Goal: Information Seeking & Learning: Learn about a topic

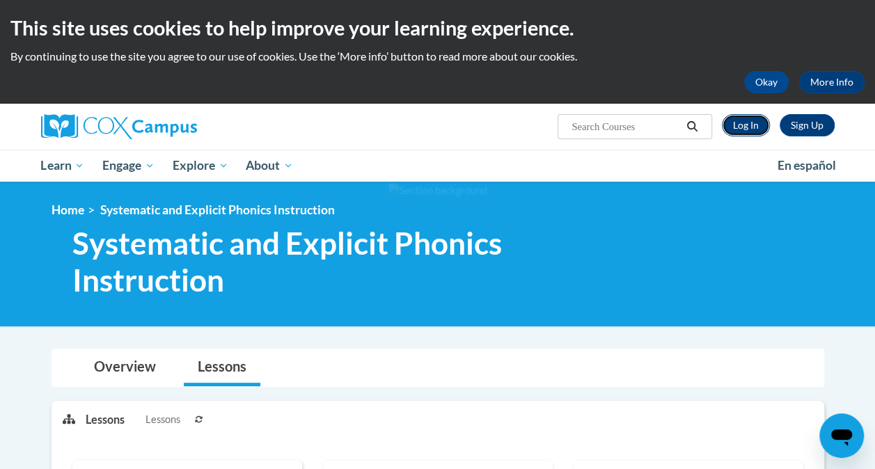
click at [748, 124] on link "Log In" at bounding box center [746, 125] width 48 height 22
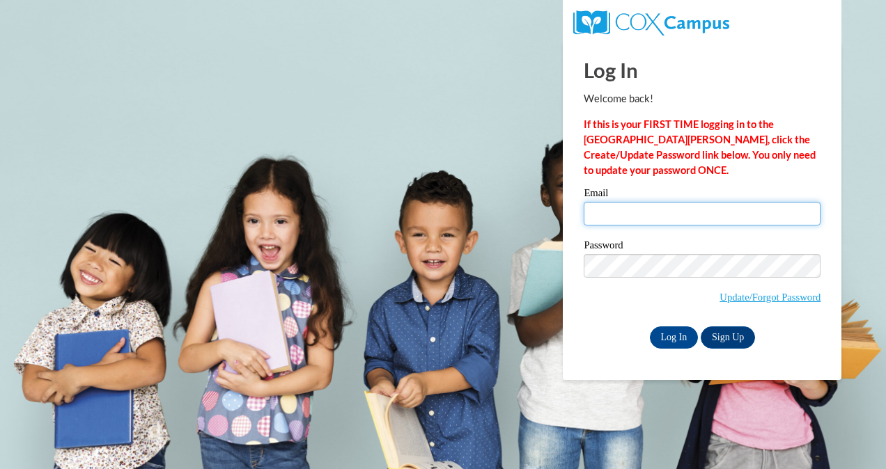
click at [652, 224] on input "Email" at bounding box center [702, 214] width 237 height 24
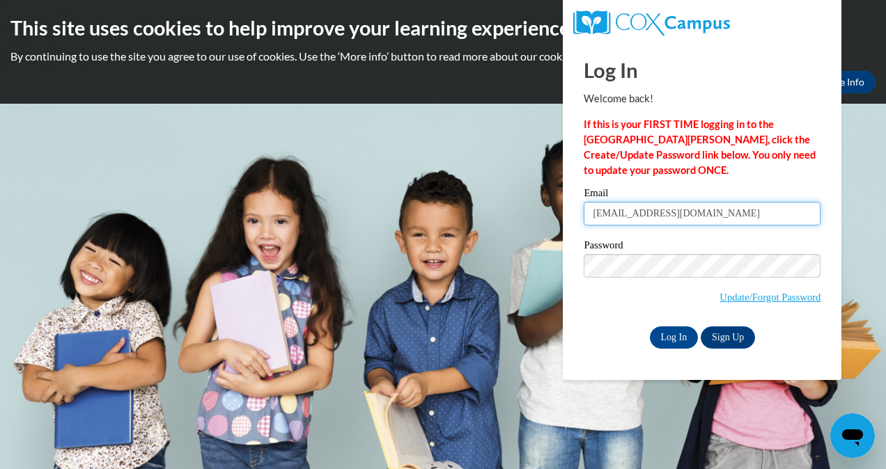
type input "Autumndrinkwine@gmail.com"
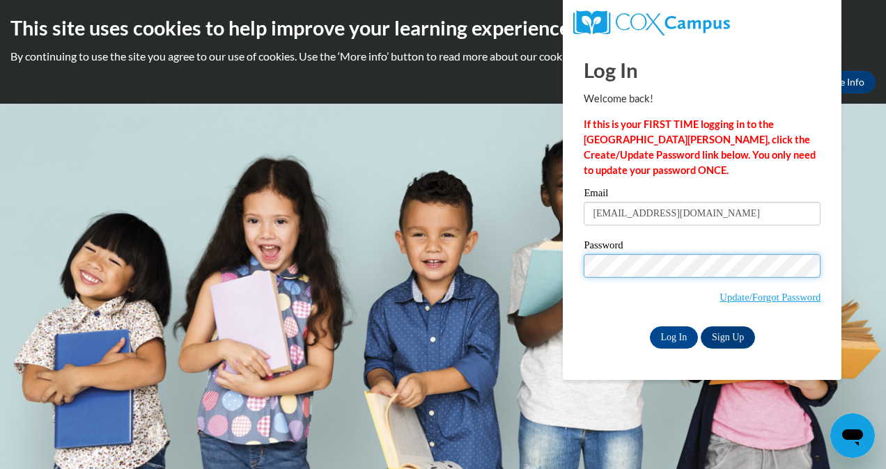
click at [650, 327] on input "Log In" at bounding box center [674, 338] width 49 height 22
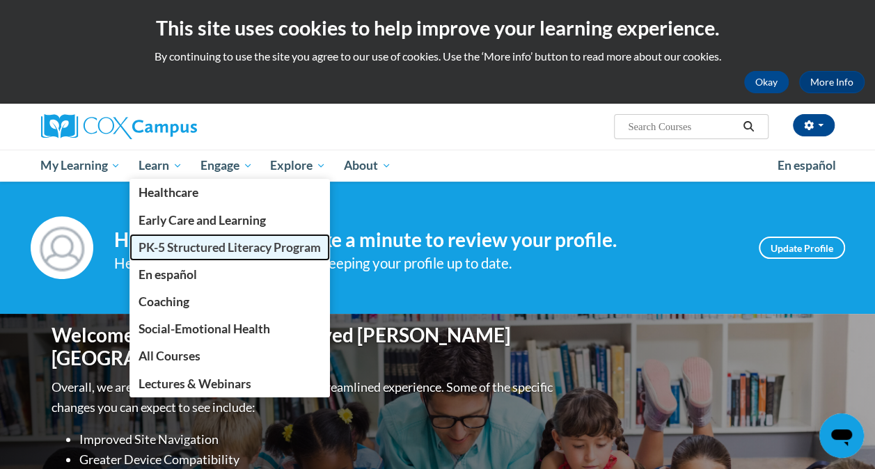
click at [192, 245] on span "PK-5 Structured Literacy Program" at bounding box center [230, 247] width 182 height 15
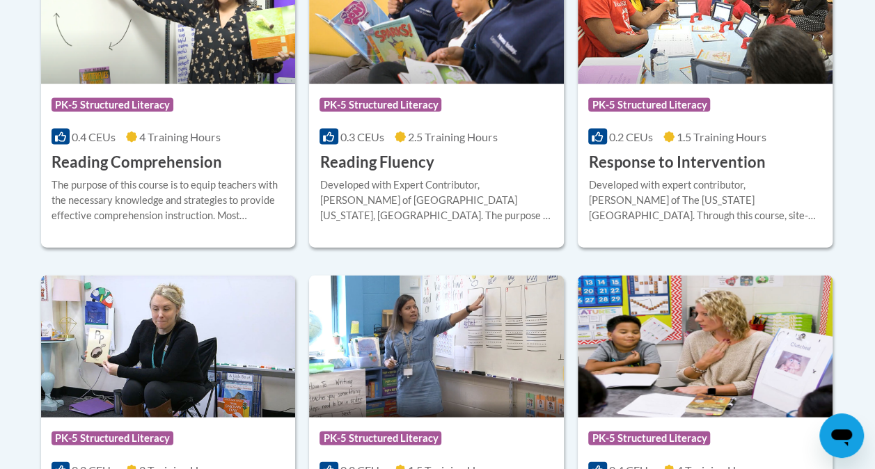
scroll to position [1428, 0]
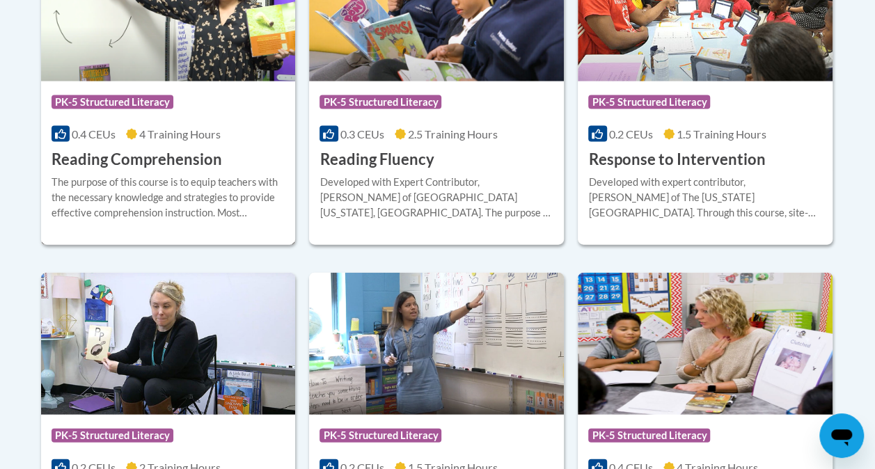
click at [134, 167] on h3 "Reading Comprehension" at bounding box center [137, 160] width 171 height 22
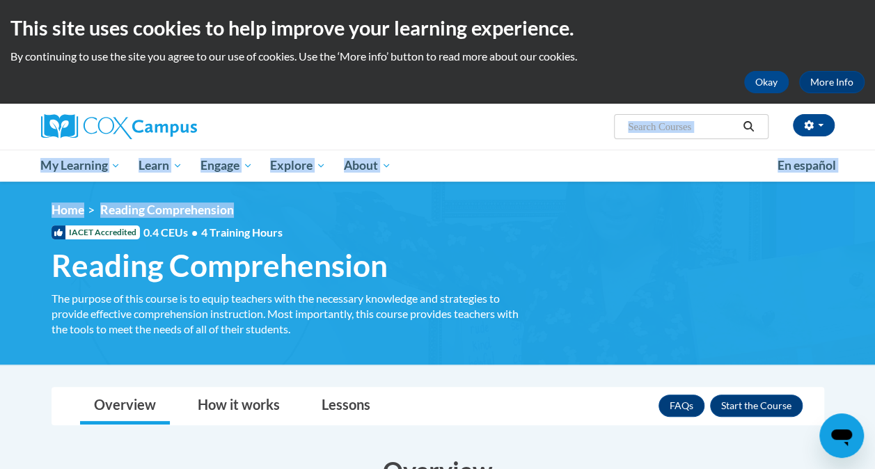
drag, startPoint x: 873, startPoint y: 119, endPoint x: 882, endPoint y: 182, distance: 64.0
click at [875, 182] on html "This site uses cookies to help improve your learning experience. By continuing …" at bounding box center [437, 234] width 875 height 469
drag, startPoint x: 882, startPoint y: 182, endPoint x: 671, endPoint y: 162, distance: 212.7
click at [671, 162] on ul "My Learning My Learning My Course Progress Certificates My Action Plans Group D…" at bounding box center [400, 166] width 737 height 32
click at [517, 164] on ul "My Learning My Learning My Course Progress Certificates My Action Plans Group D…" at bounding box center [400, 166] width 737 height 32
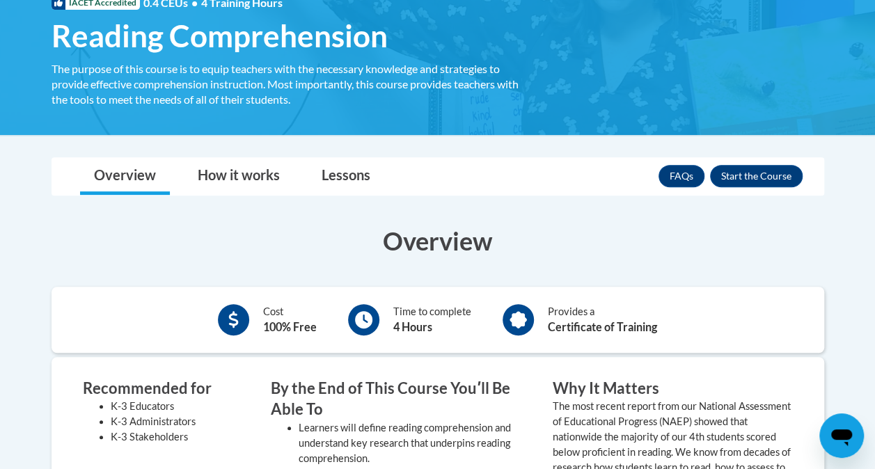
scroll to position [221, 0]
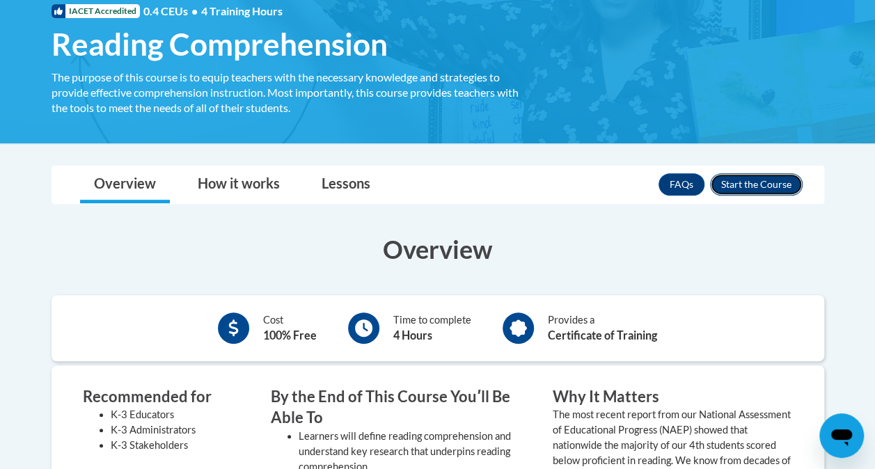
click at [771, 182] on button "Enroll" at bounding box center [756, 184] width 93 height 22
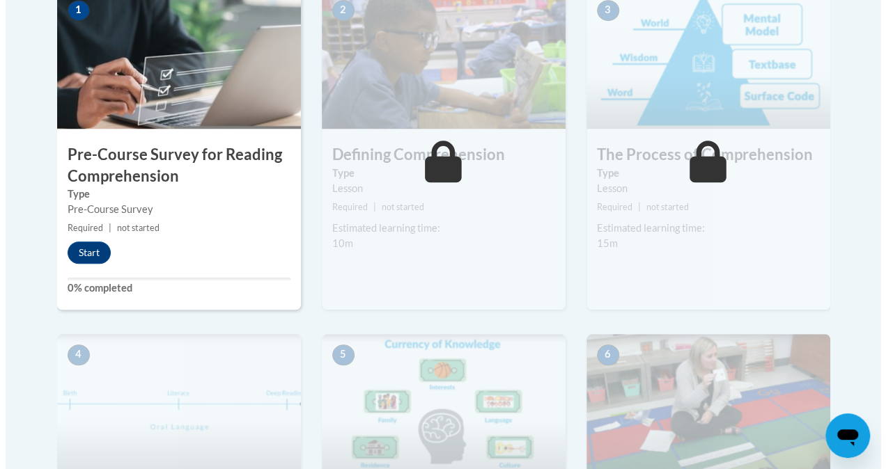
scroll to position [554, 0]
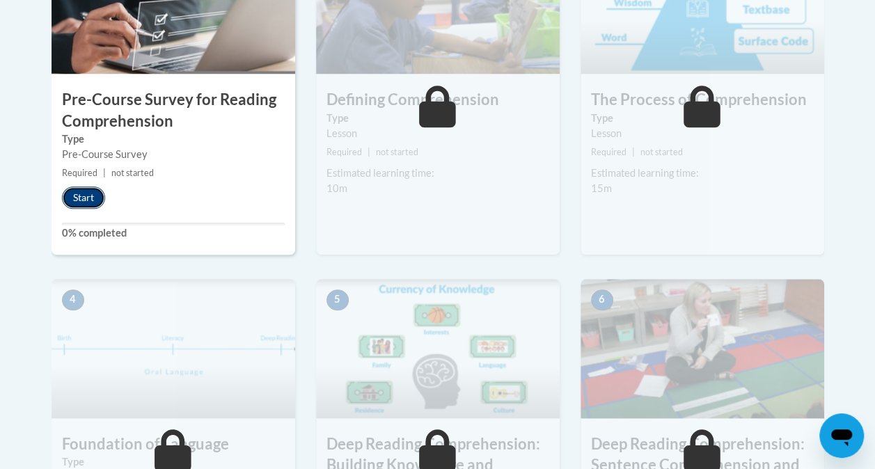
click at [81, 194] on button "Start" at bounding box center [83, 198] width 43 height 22
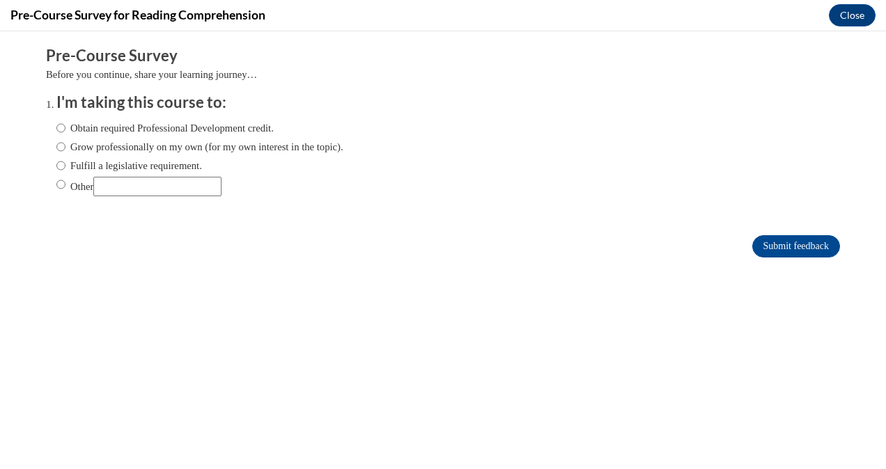
scroll to position [0, 0]
click at [56, 126] on input "Obtain required Professional Development credit." at bounding box center [60, 127] width 9 height 15
radio input "true"
click at [790, 237] on input "Submit feedback" at bounding box center [796, 246] width 88 height 22
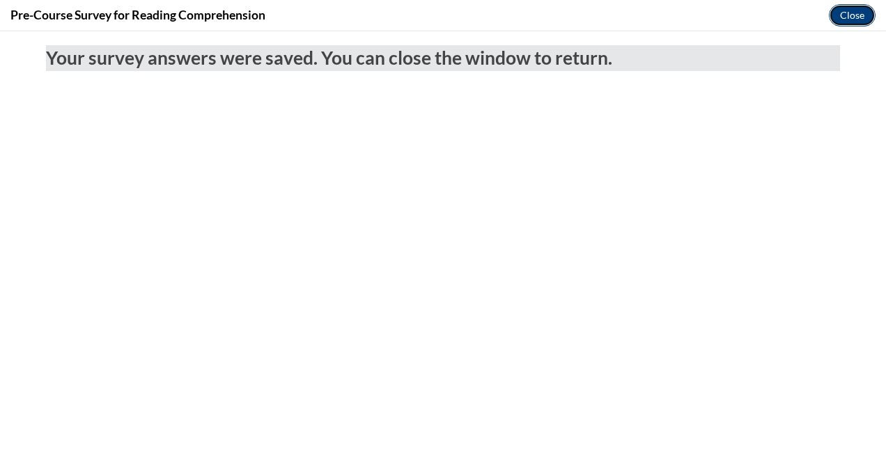
click at [864, 14] on button "Close" at bounding box center [852, 15] width 47 height 22
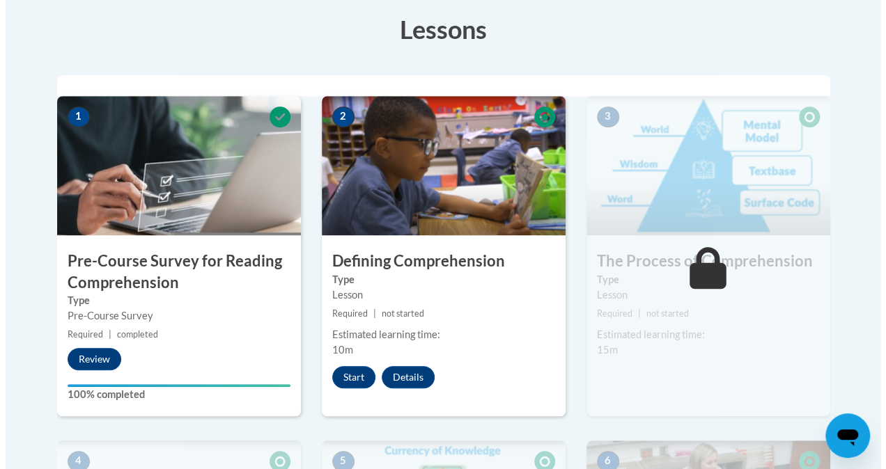
scroll to position [377, 0]
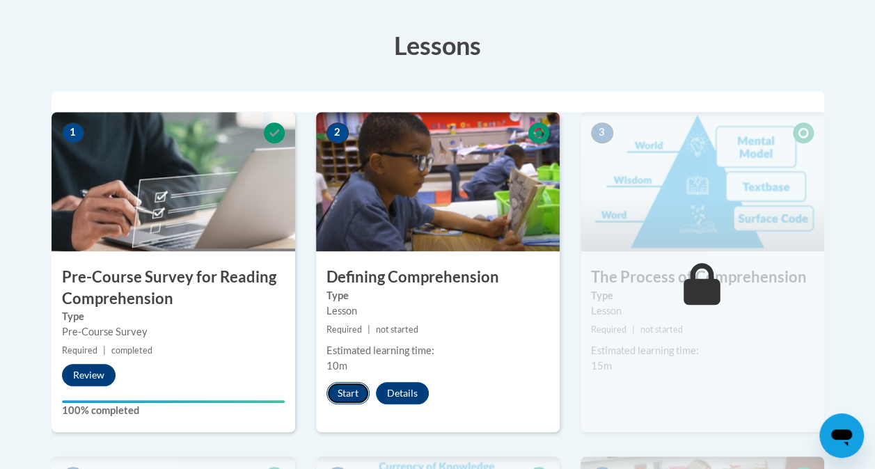
click at [334, 394] on button "Start" at bounding box center [348, 393] width 43 height 22
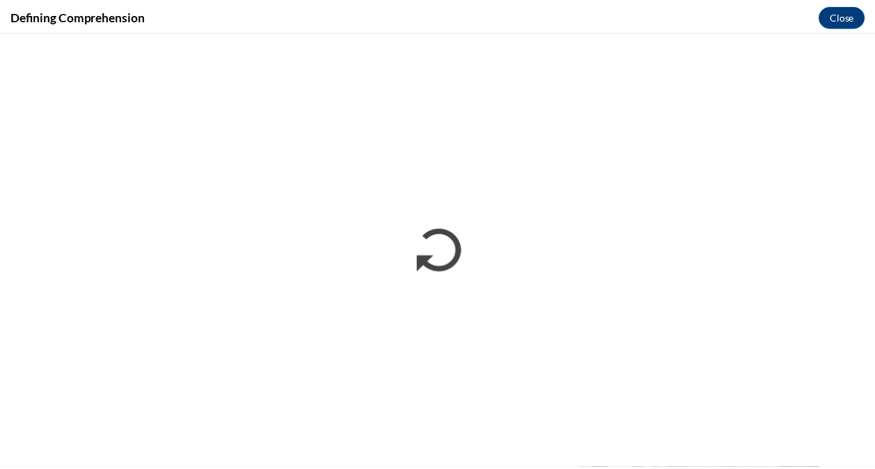
scroll to position [0, 0]
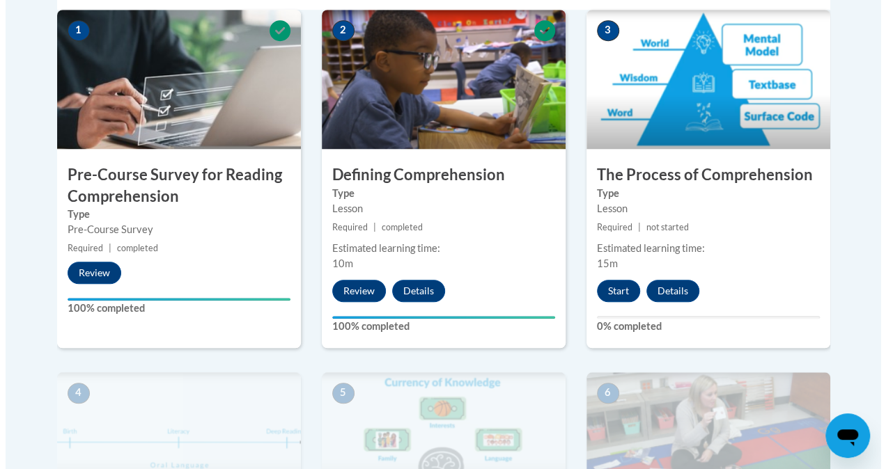
scroll to position [482, 0]
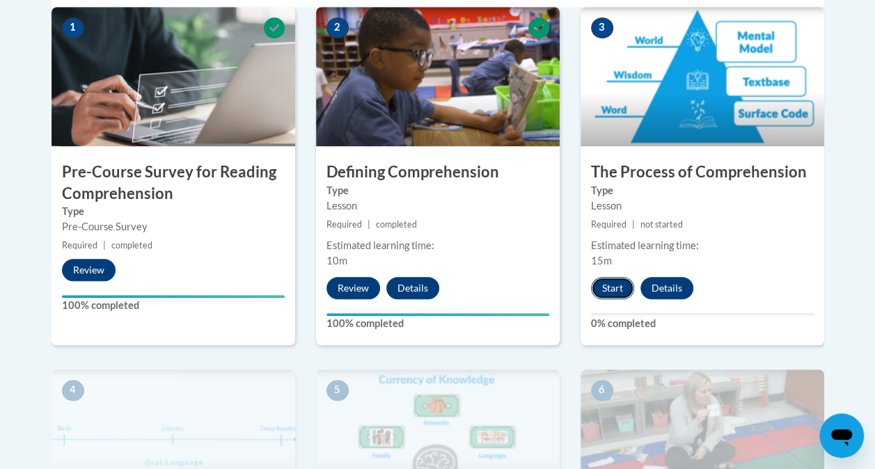
click at [618, 294] on button "Start" at bounding box center [612, 288] width 43 height 22
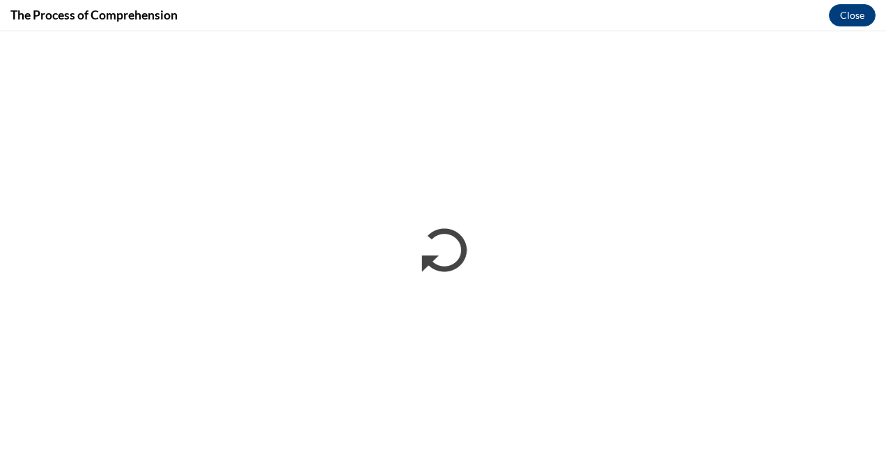
scroll to position [0, 0]
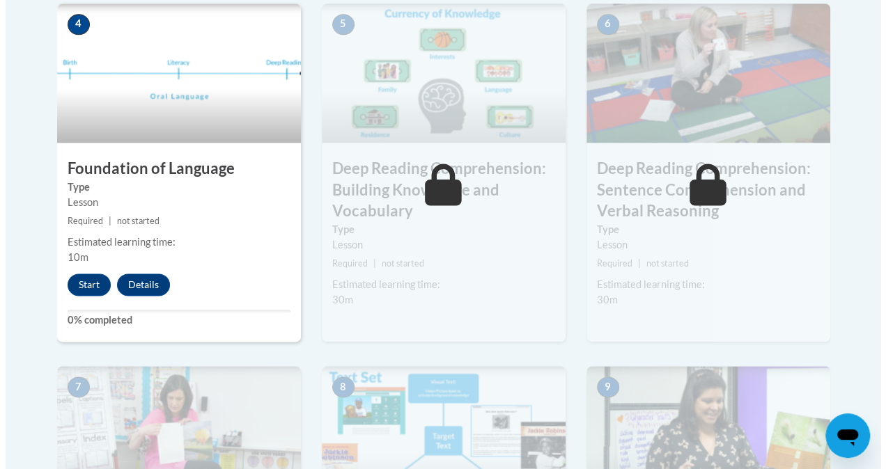
scroll to position [850, 0]
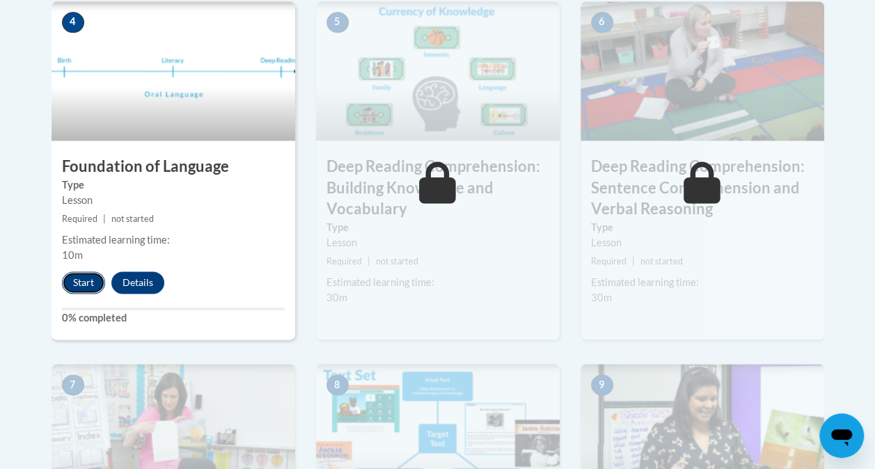
click at [81, 280] on button "Start" at bounding box center [83, 283] width 43 height 22
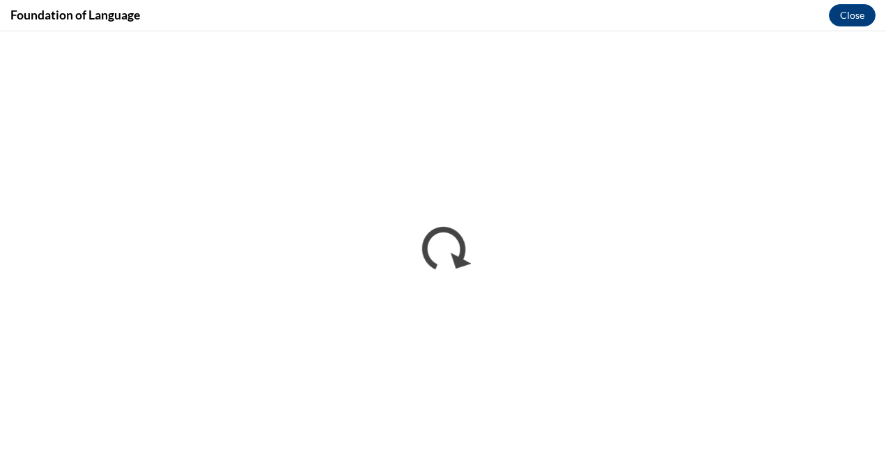
scroll to position [0, 0]
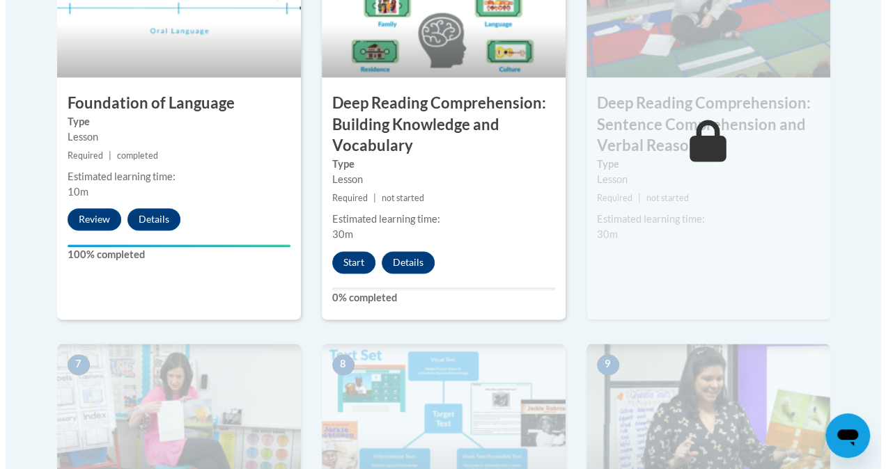
scroll to position [907, 0]
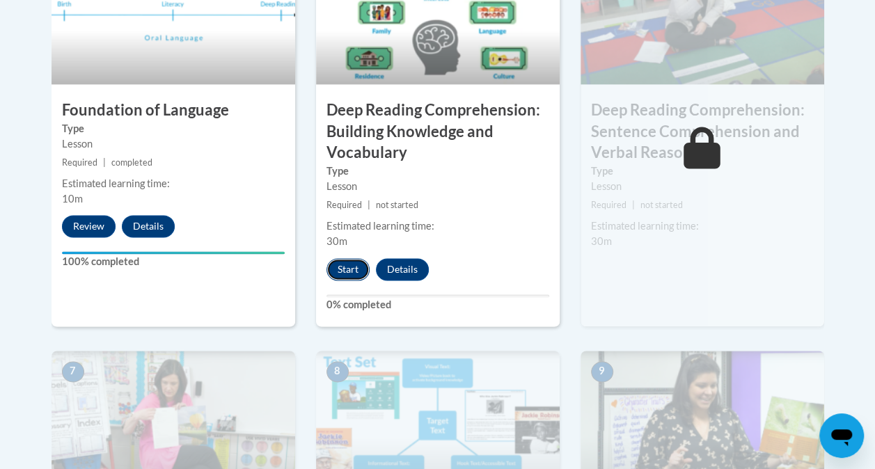
click at [352, 272] on button "Start" at bounding box center [348, 269] width 43 height 22
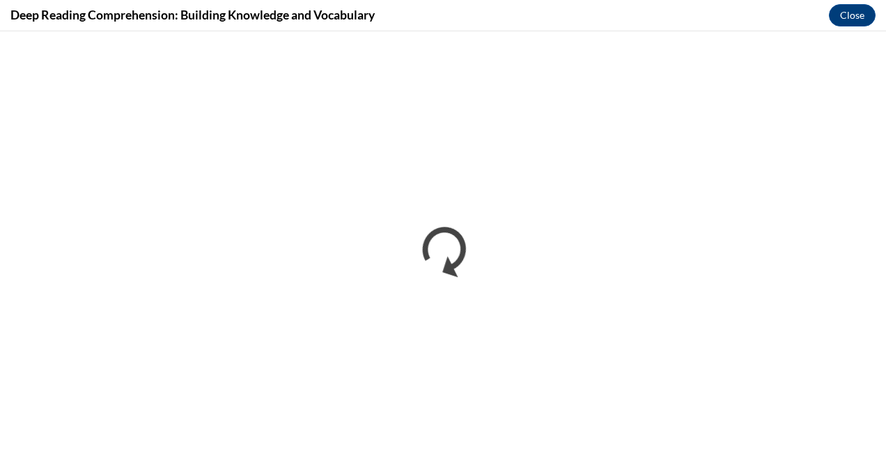
scroll to position [0, 0]
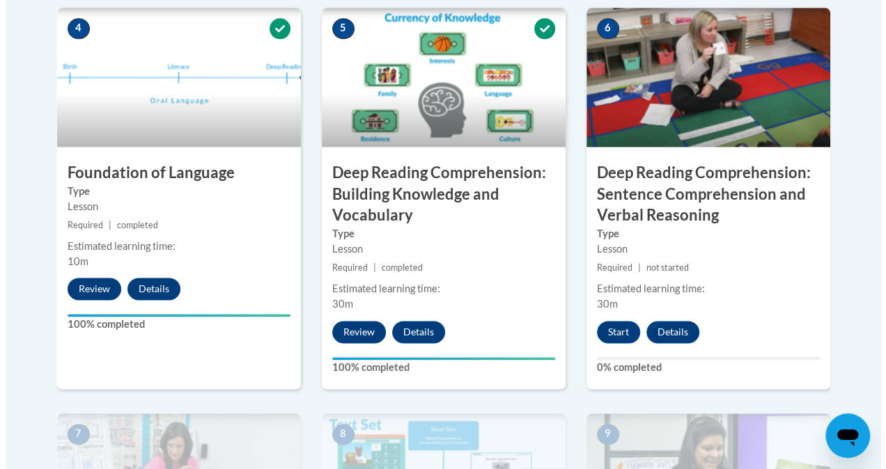
scroll to position [825, 0]
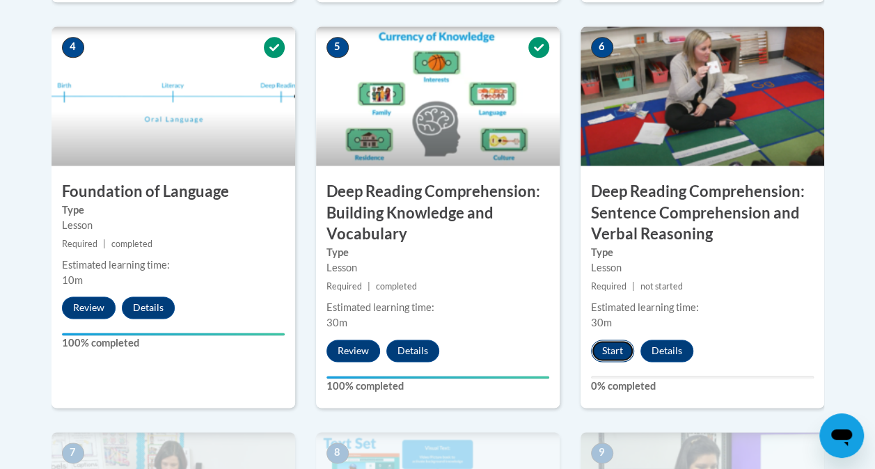
click at [605, 350] on button "Start" at bounding box center [612, 351] width 43 height 22
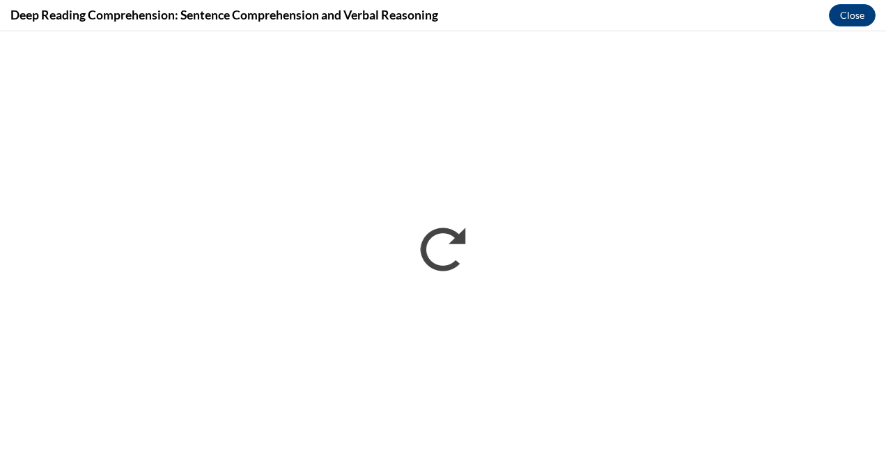
scroll to position [0, 0]
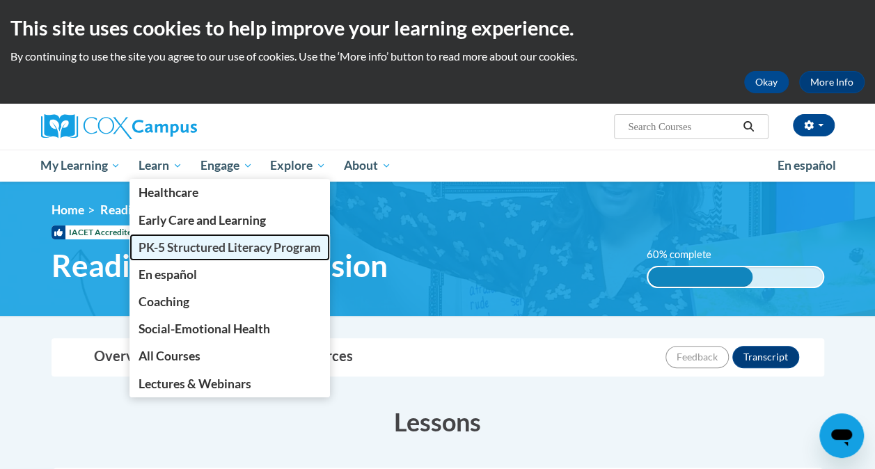
click at [182, 249] on span "PK-5 Structured Literacy Program" at bounding box center [230, 247] width 182 height 15
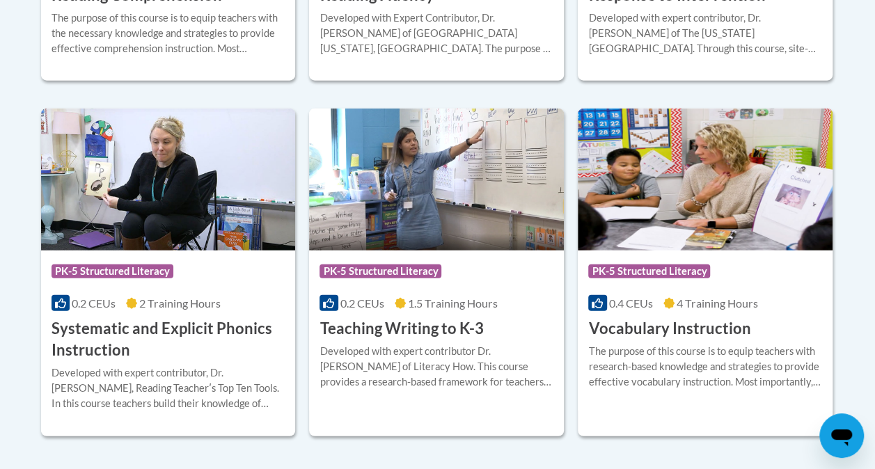
scroll to position [1588, 0]
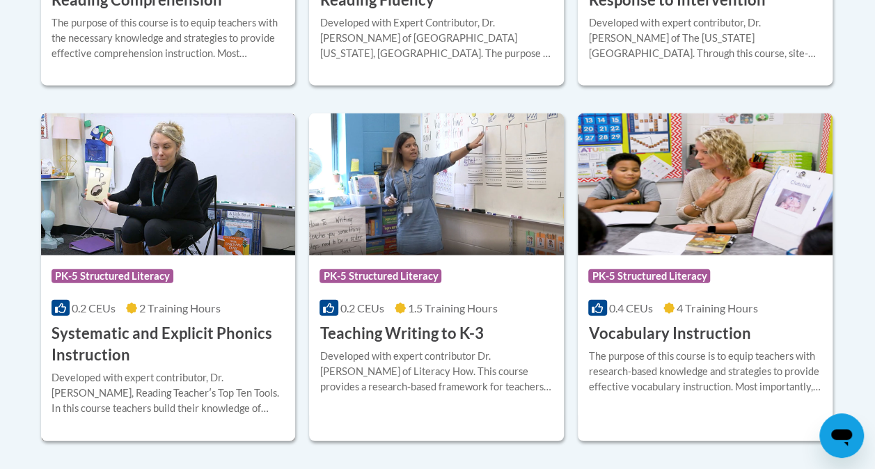
click at [235, 337] on h3 "Systematic and Explicit Phonics Instruction" at bounding box center [169, 344] width 234 height 43
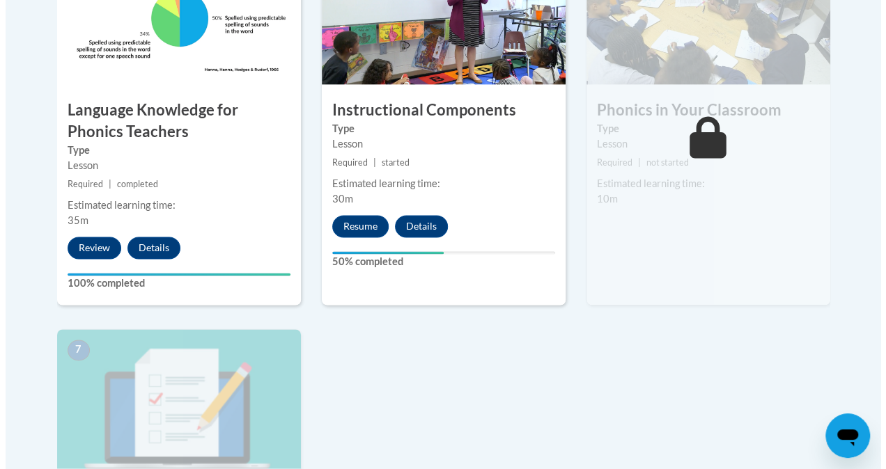
scroll to position [944, 0]
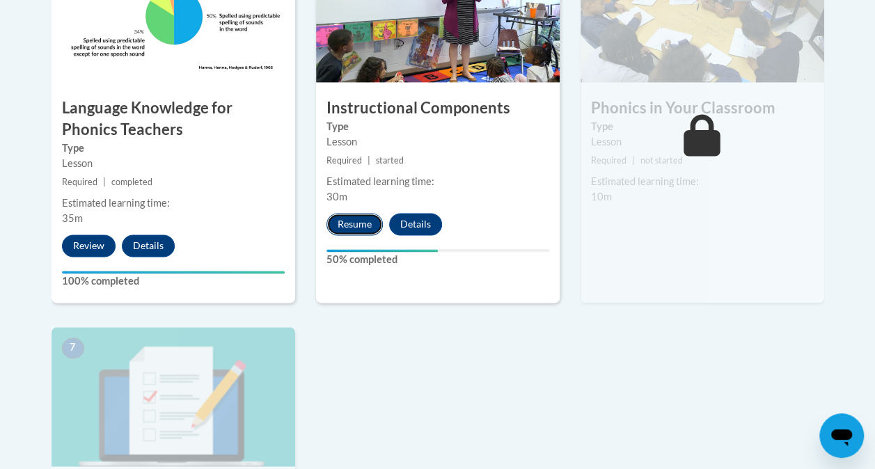
click at [354, 226] on button "Resume" at bounding box center [355, 224] width 56 height 22
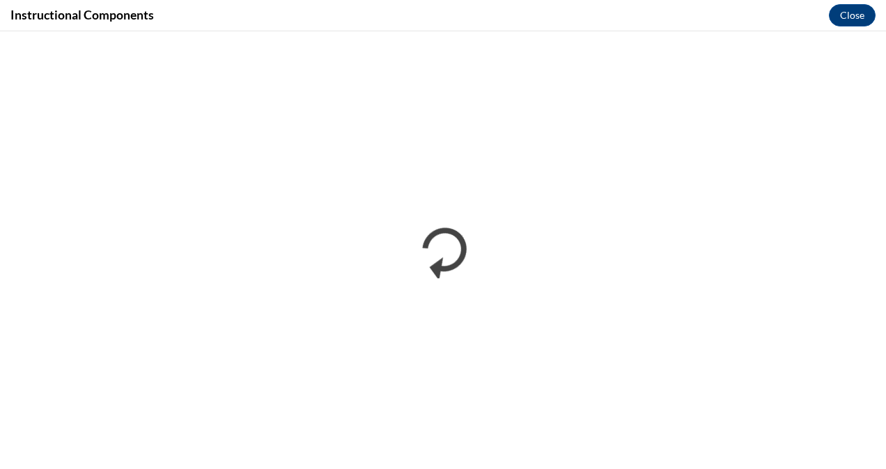
scroll to position [0, 0]
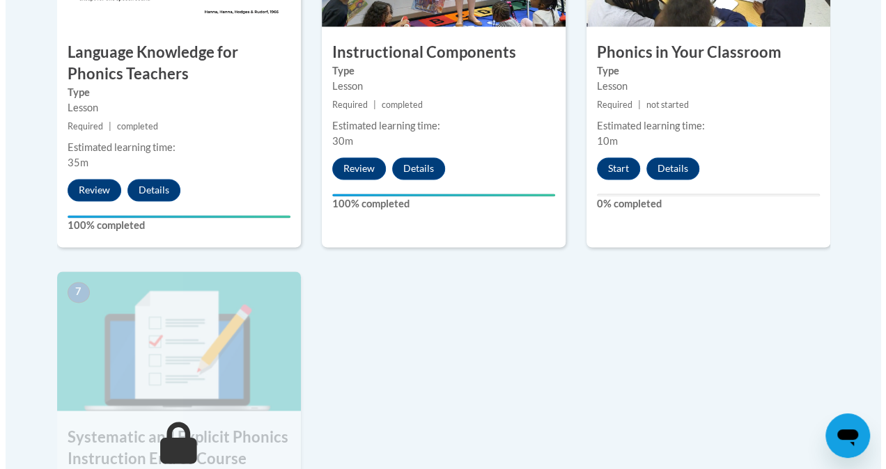
scroll to position [961, 0]
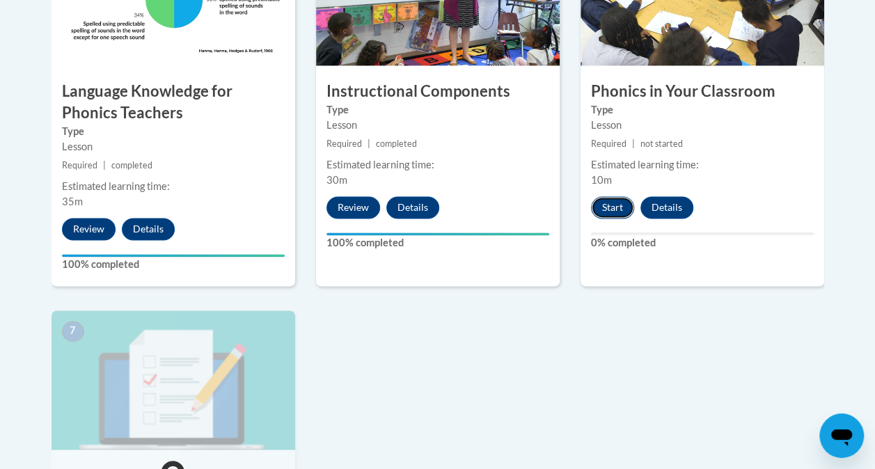
click at [621, 210] on button "Start" at bounding box center [612, 207] width 43 height 22
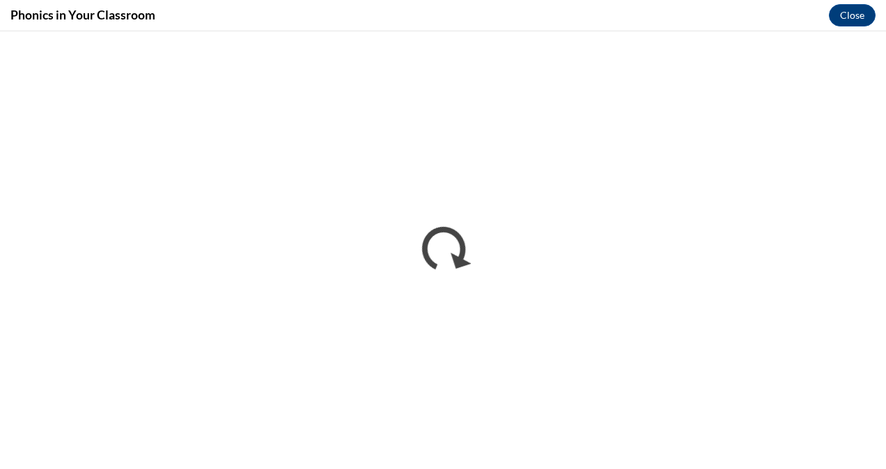
scroll to position [0, 0]
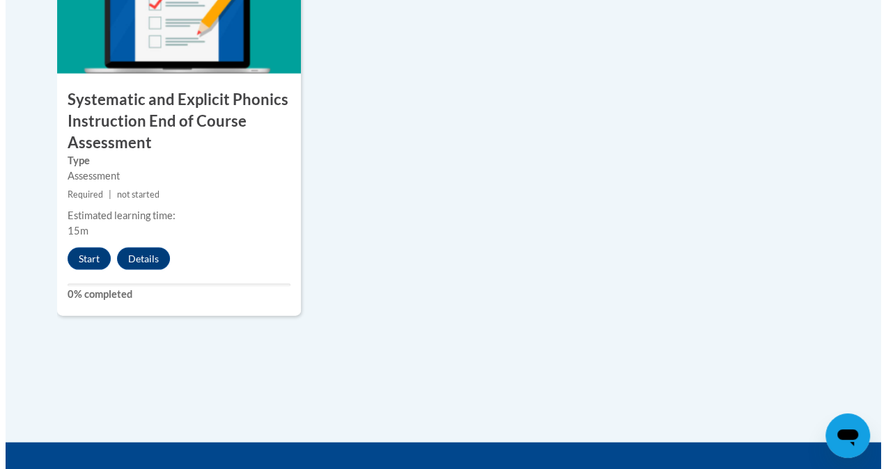
scroll to position [1333, 0]
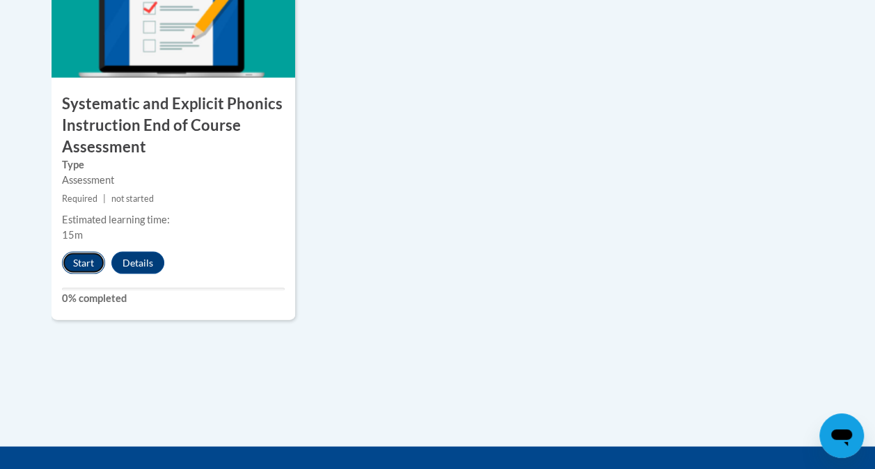
click at [86, 259] on button "Start" at bounding box center [83, 263] width 43 height 22
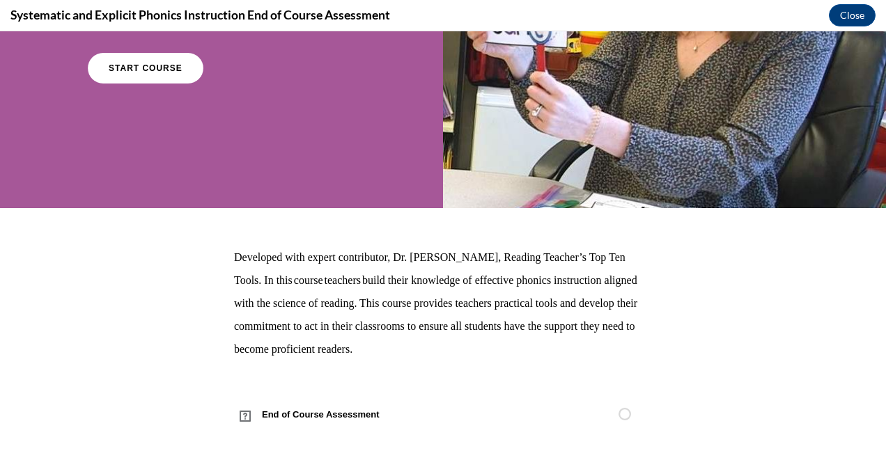
scroll to position [209, 0]
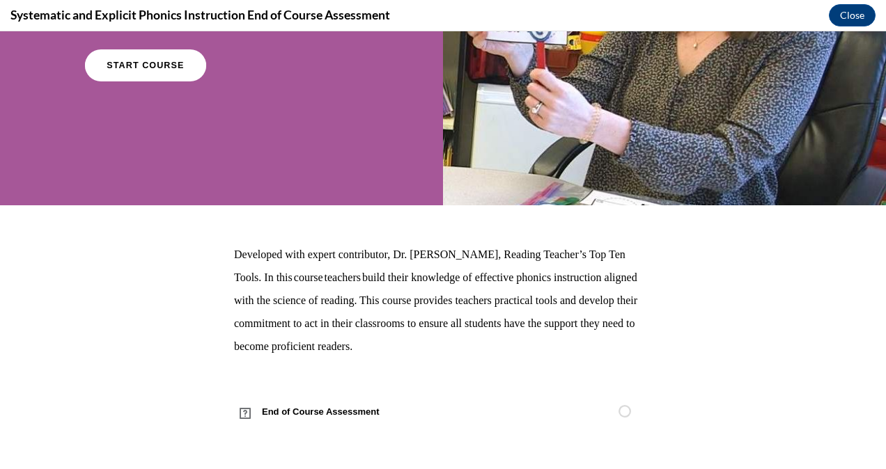
click at [152, 67] on span "START COURSE" at bounding box center [145, 66] width 77 height 10
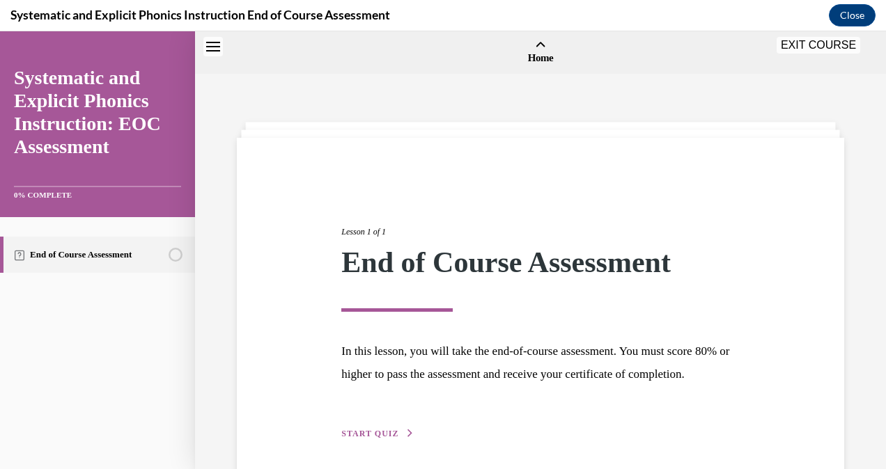
scroll to position [43, 0]
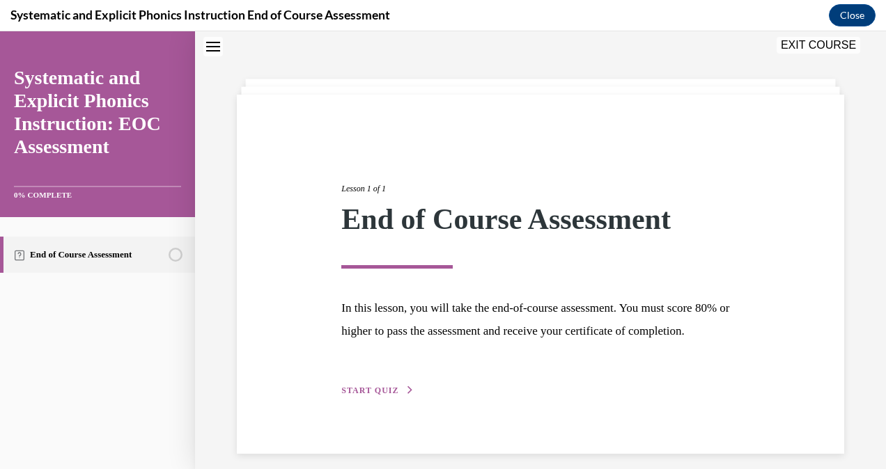
click at [393, 396] on span "START QUIZ" at bounding box center [369, 391] width 57 height 10
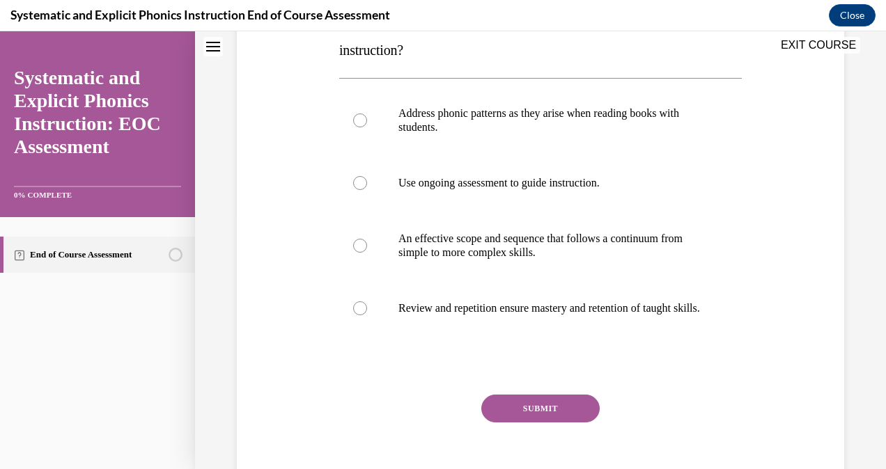
scroll to position [255, 0]
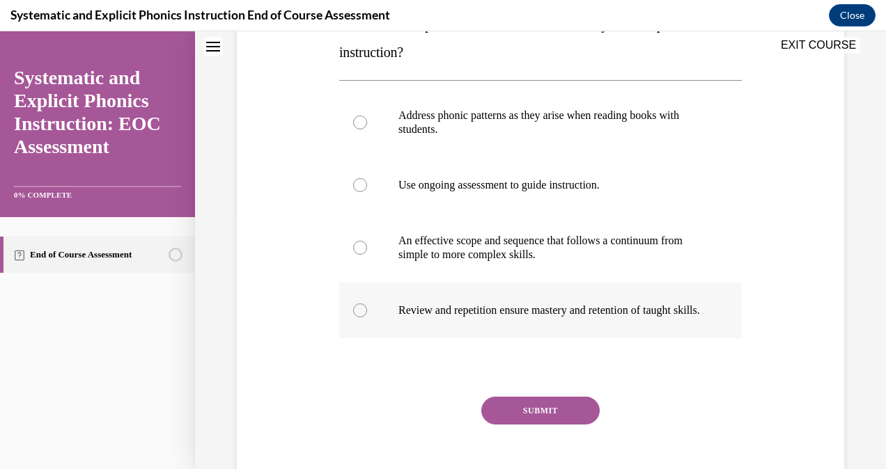
click at [366, 322] on div at bounding box center [540, 311] width 403 height 56
click at [529, 418] on button "SUBMIT" at bounding box center [540, 411] width 118 height 28
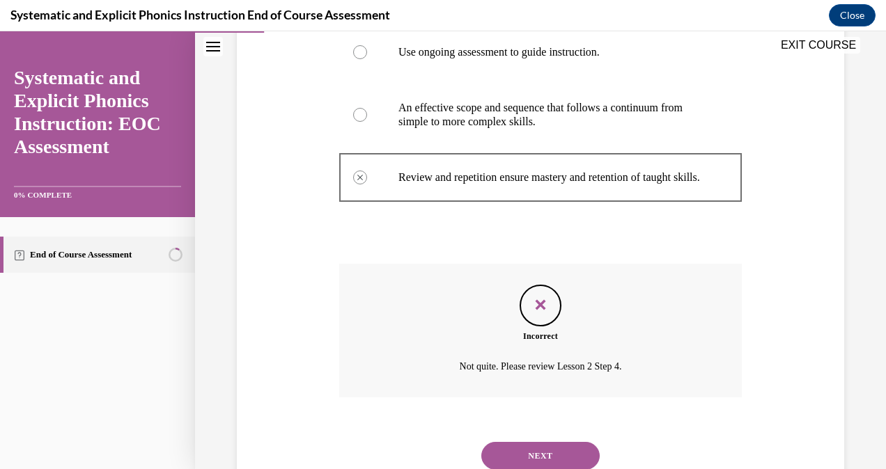
scroll to position [451, 0]
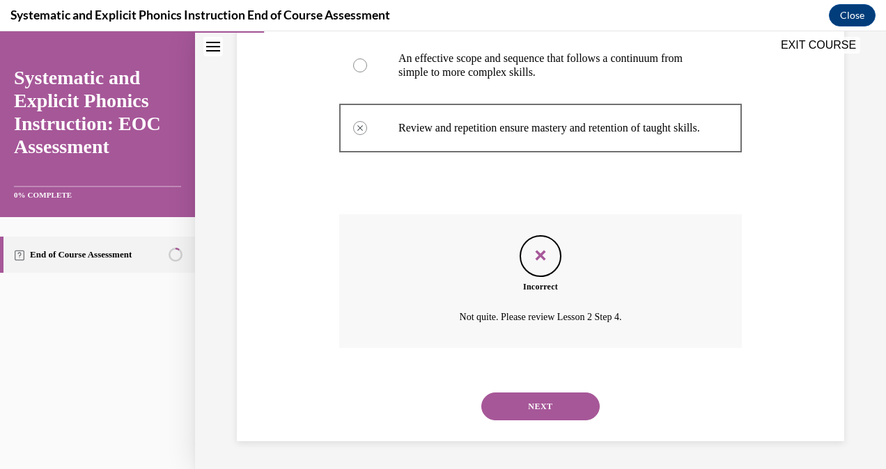
click at [572, 410] on button "NEXT" at bounding box center [540, 407] width 118 height 28
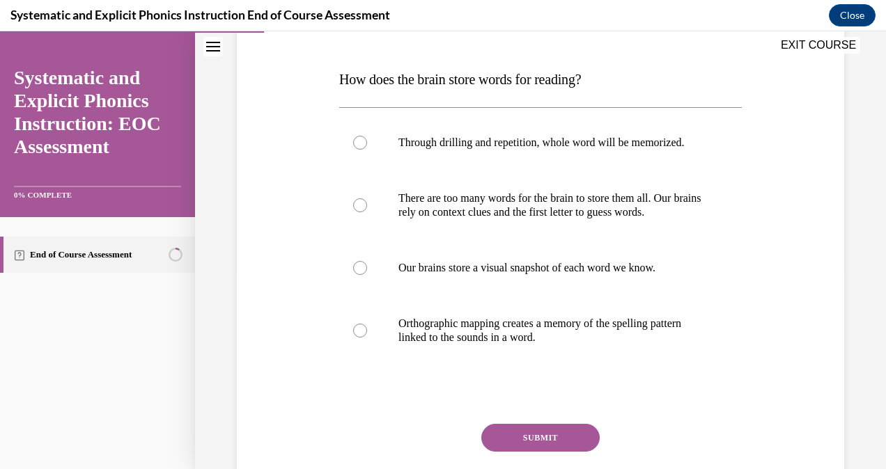
scroll to position [201, 0]
click at [435, 344] on p "Orthographic mapping creates a memory of the spelling pattern linked to the sou…" at bounding box center [552, 330] width 309 height 28
click at [579, 442] on button "SUBMIT" at bounding box center [540, 437] width 118 height 28
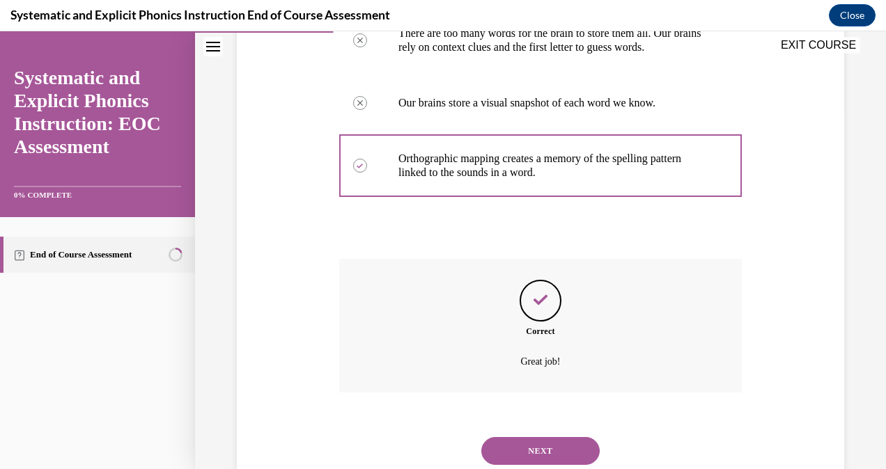
scroll to position [423, 0]
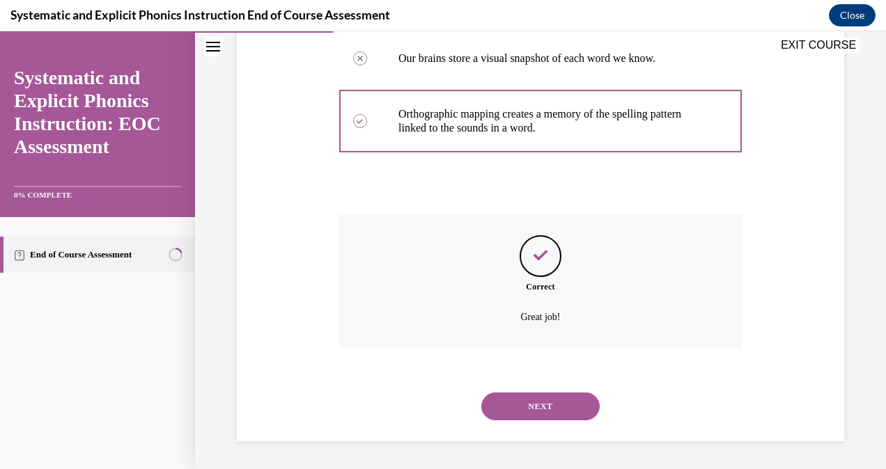
click at [551, 402] on button "NEXT" at bounding box center [540, 407] width 118 height 28
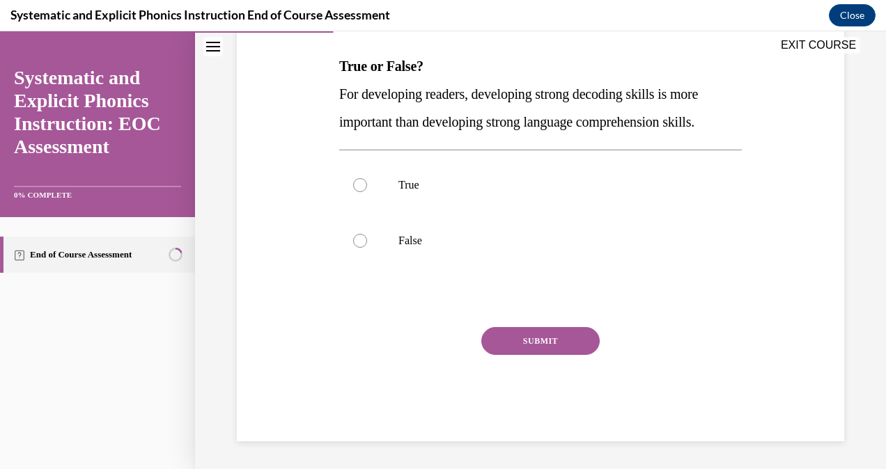
scroll to position [42, 0]
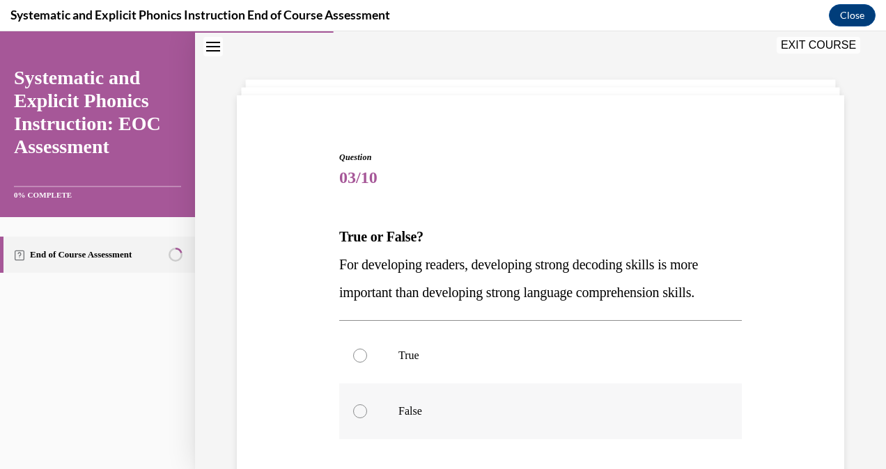
click at [398, 411] on p "False" at bounding box center [552, 412] width 309 height 14
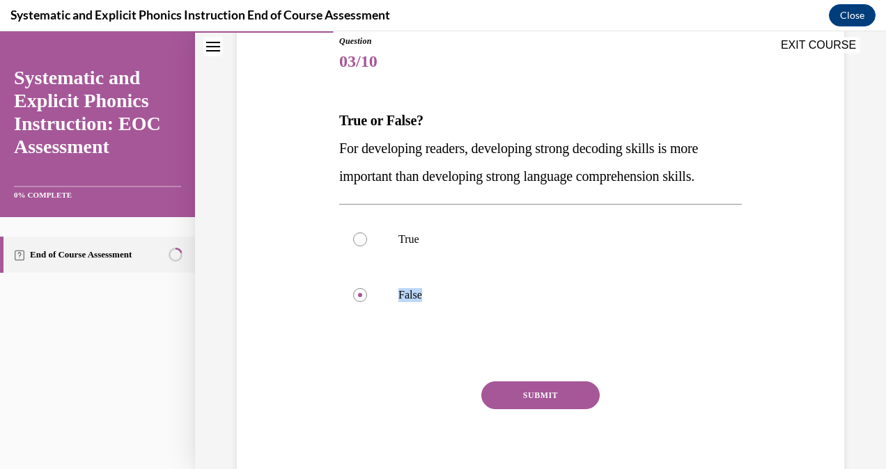
scroll to position [171, 0]
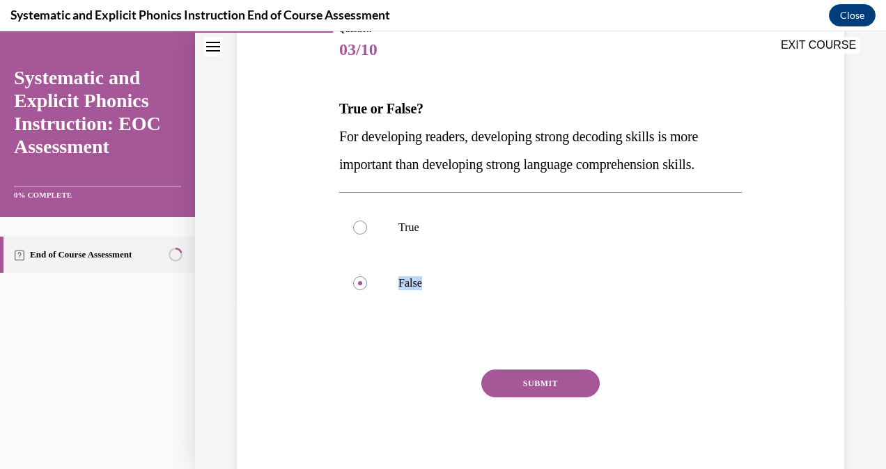
click at [552, 379] on button "SUBMIT" at bounding box center [540, 384] width 118 height 28
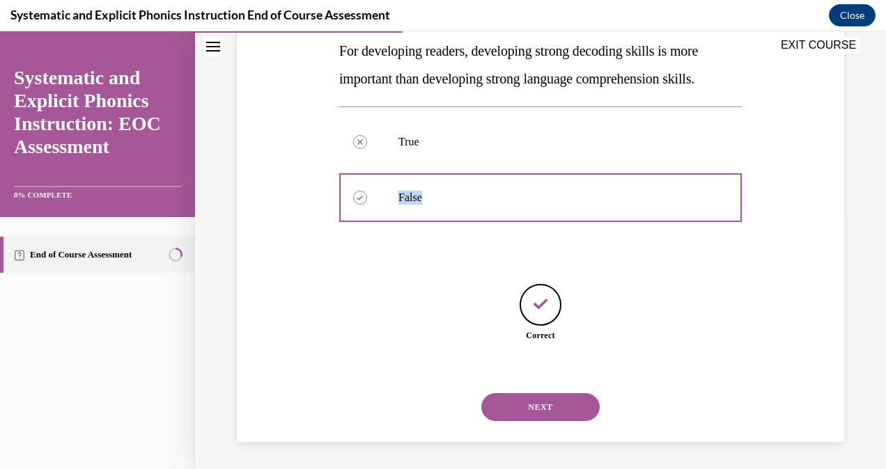
click at [536, 400] on button "NEXT" at bounding box center [540, 407] width 118 height 28
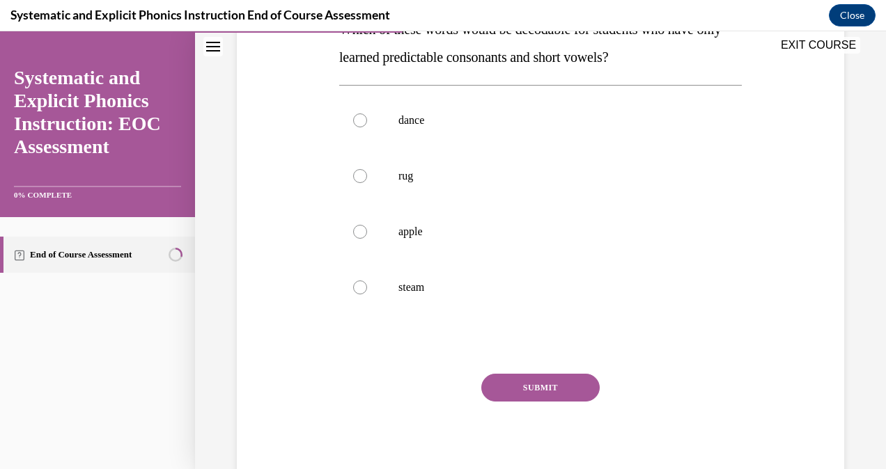
scroll to position [254, 0]
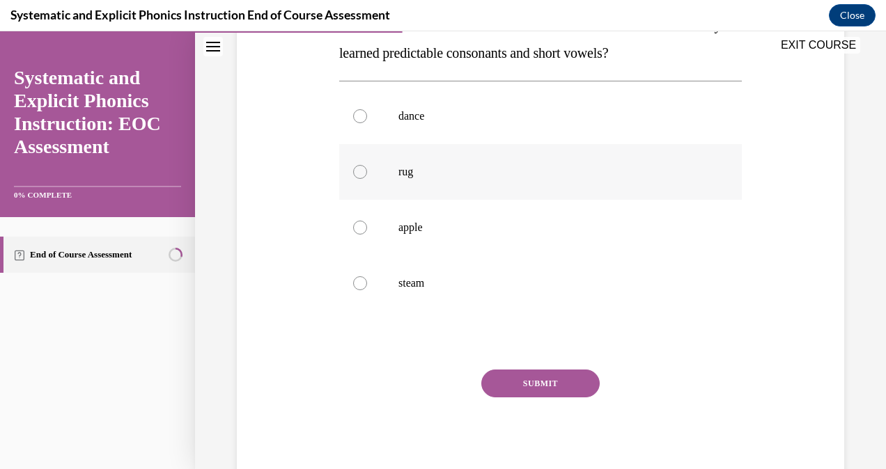
click at [356, 182] on div at bounding box center [540, 172] width 403 height 56
click at [507, 376] on button "SUBMIT" at bounding box center [540, 384] width 118 height 28
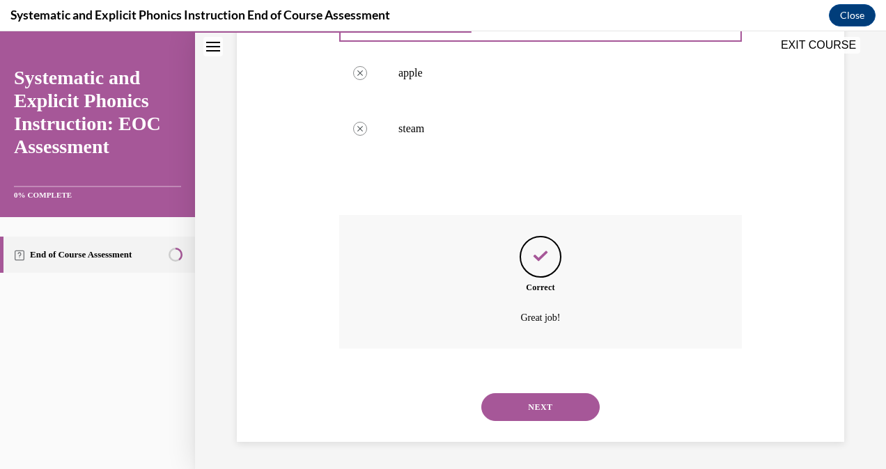
click at [575, 404] on button "NEXT" at bounding box center [540, 407] width 118 height 28
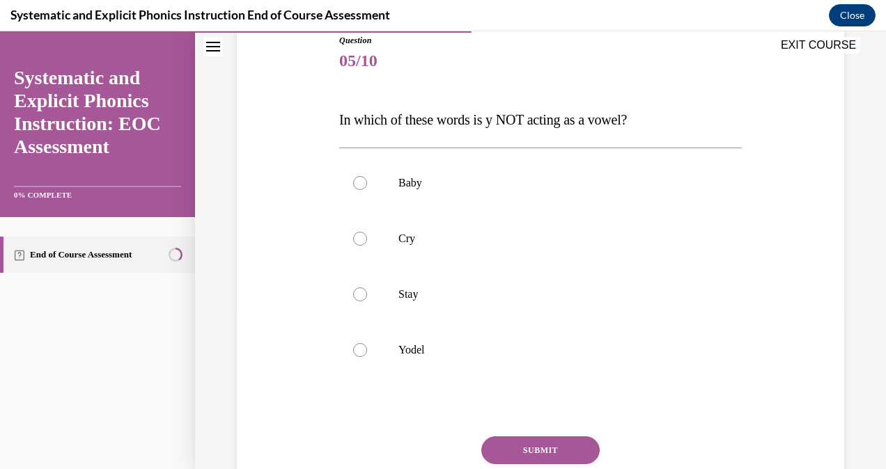
scroll to position [163, 0]
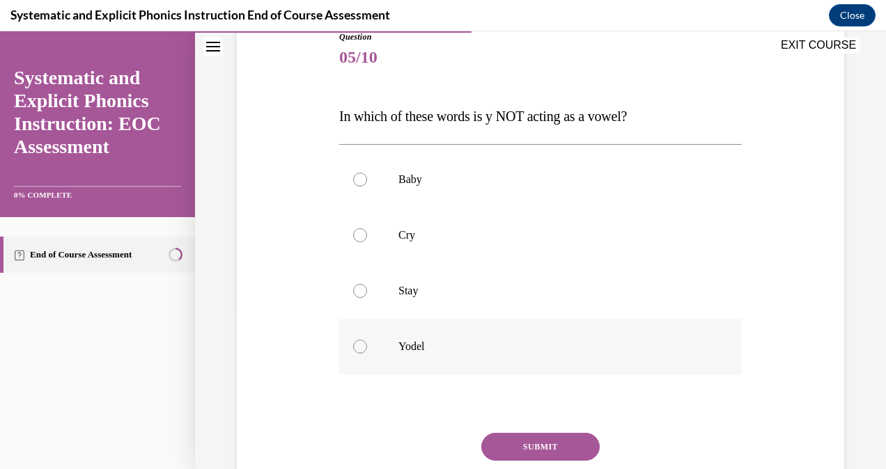
click at [448, 347] on p "Yodel" at bounding box center [552, 347] width 309 height 14
click at [544, 460] on button "SUBMIT" at bounding box center [540, 447] width 118 height 28
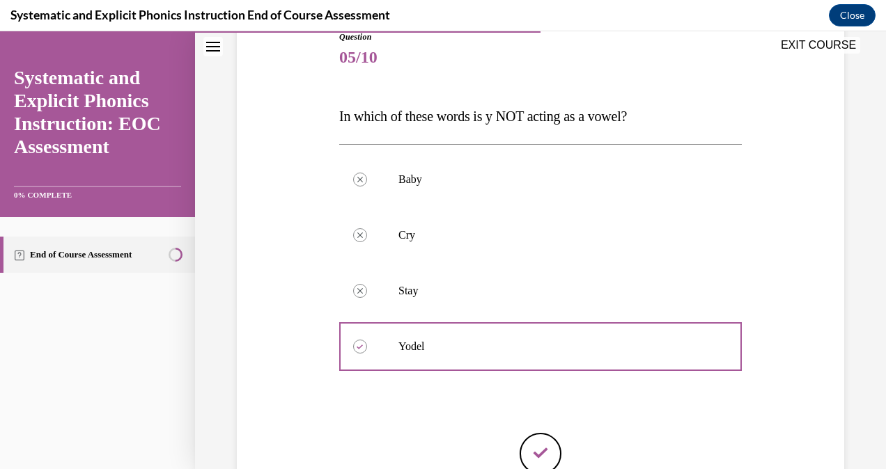
scroll to position [312, 0]
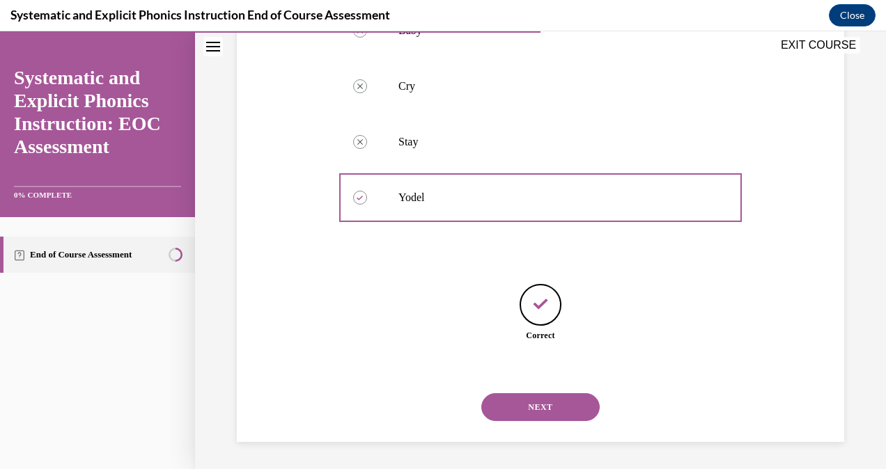
click at [563, 397] on button "NEXT" at bounding box center [540, 407] width 118 height 28
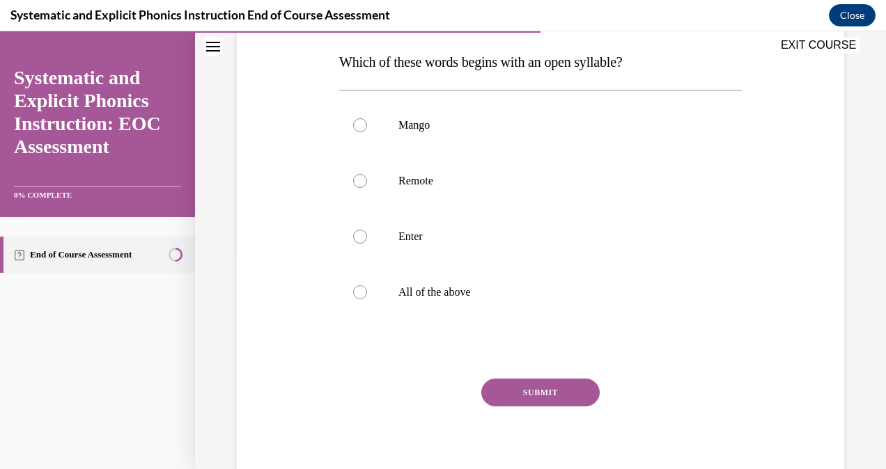
scroll to position [226, 0]
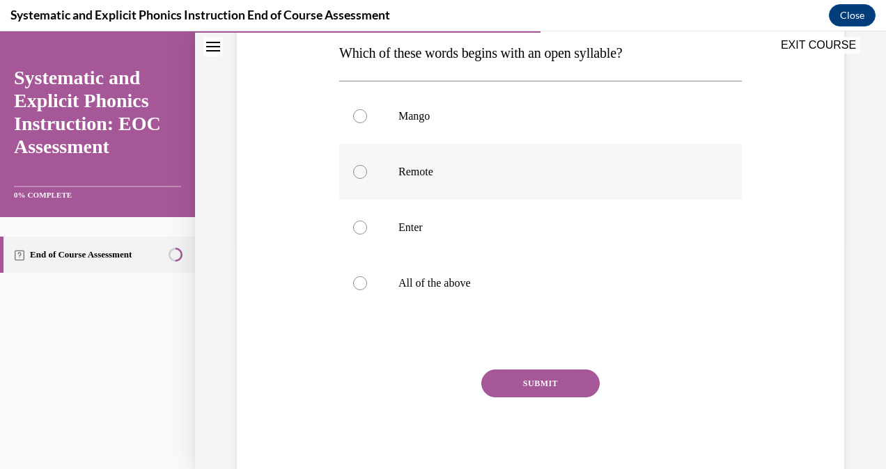
click at [403, 174] on p "Remote" at bounding box center [552, 172] width 309 height 14
click at [520, 381] on button "SUBMIT" at bounding box center [540, 384] width 118 height 28
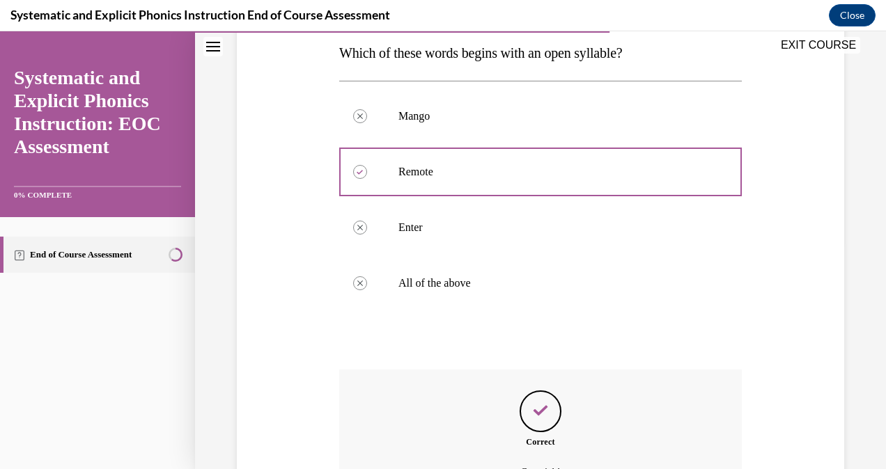
scroll to position [381, 0]
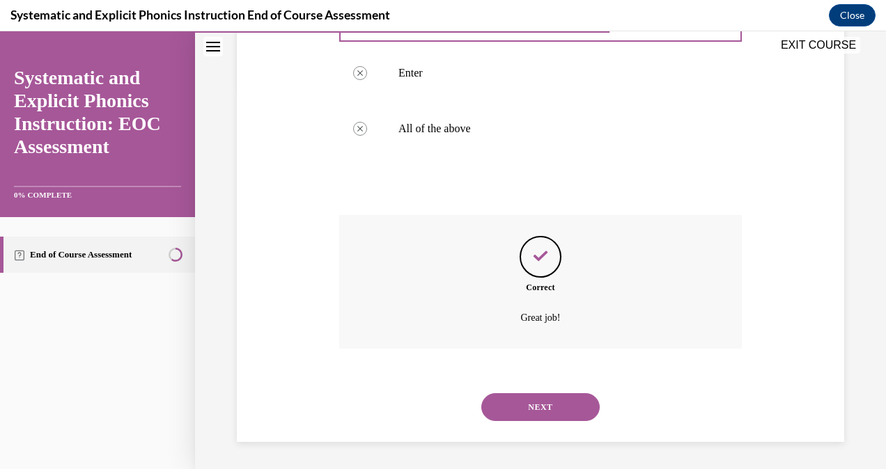
click at [559, 403] on button "NEXT" at bounding box center [540, 407] width 118 height 28
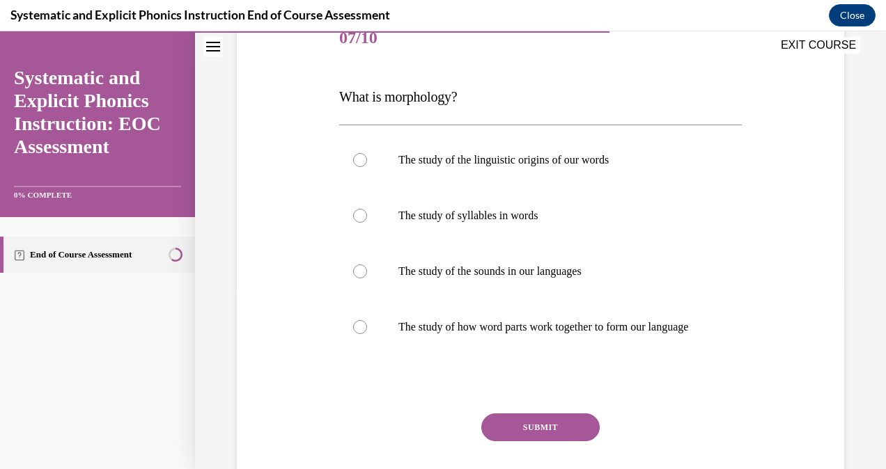
scroll to position [185, 0]
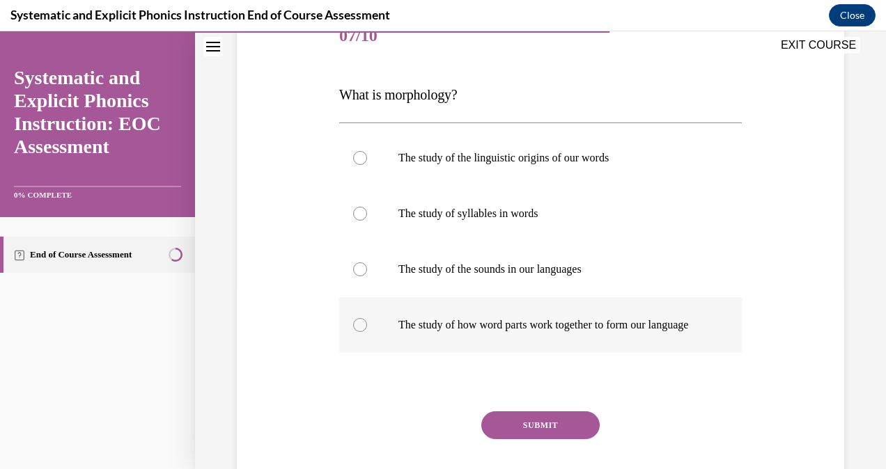
click at [596, 332] on p "The study of how word parts work together to form our language" at bounding box center [552, 325] width 309 height 14
click at [536, 439] on button "SUBMIT" at bounding box center [540, 426] width 118 height 28
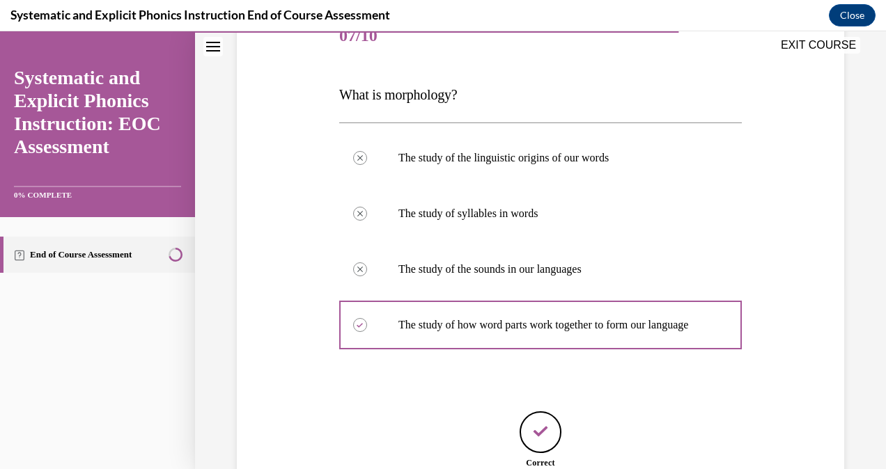
scroll to position [326, 0]
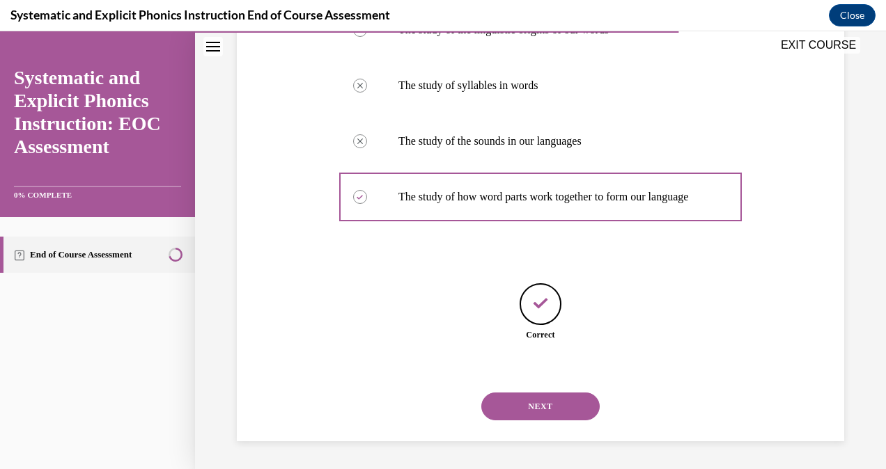
click at [566, 396] on button "NEXT" at bounding box center [540, 407] width 118 height 28
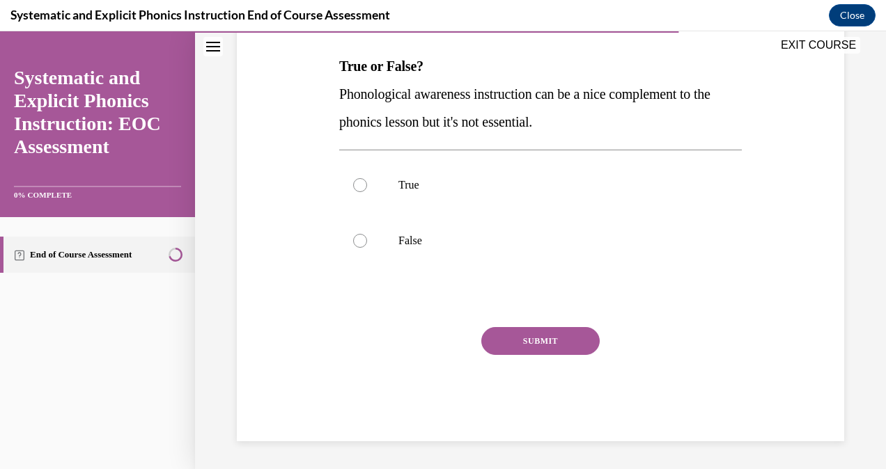
scroll to position [42, 0]
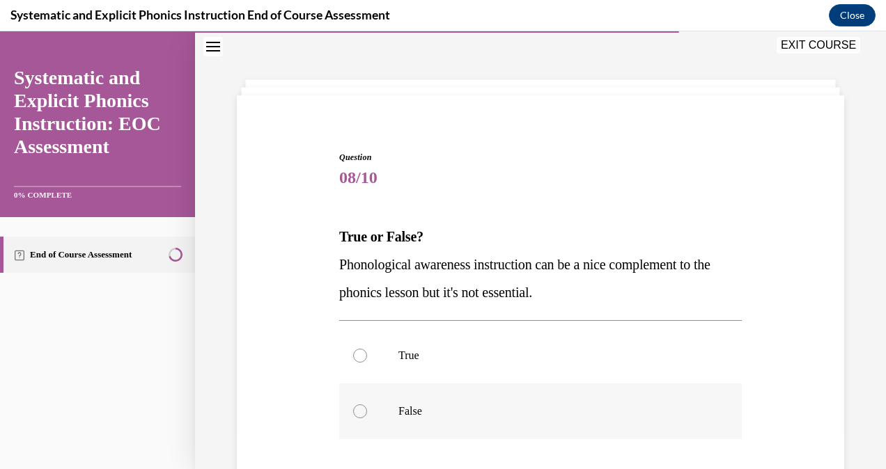
click at [365, 407] on div at bounding box center [540, 412] width 403 height 56
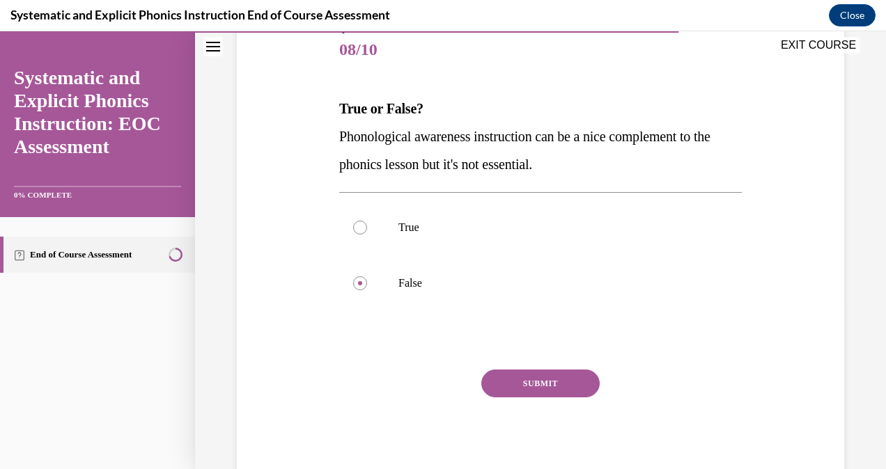
click at [533, 376] on button "SUBMIT" at bounding box center [540, 384] width 118 height 28
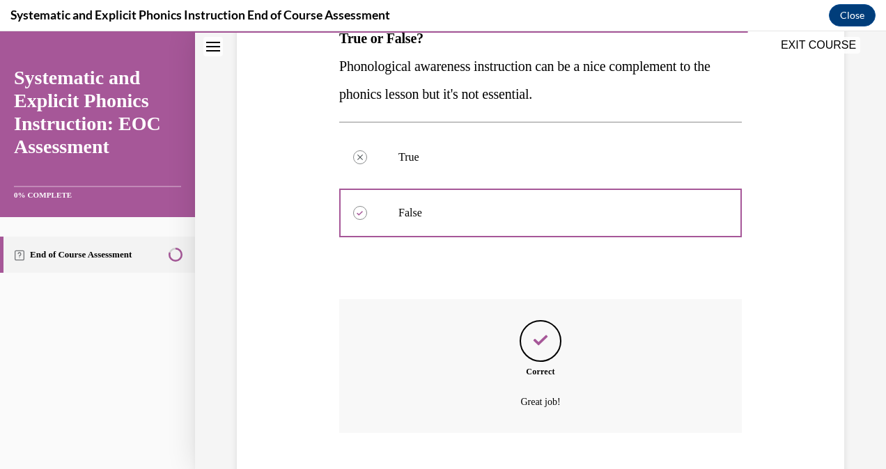
scroll to position [323, 0]
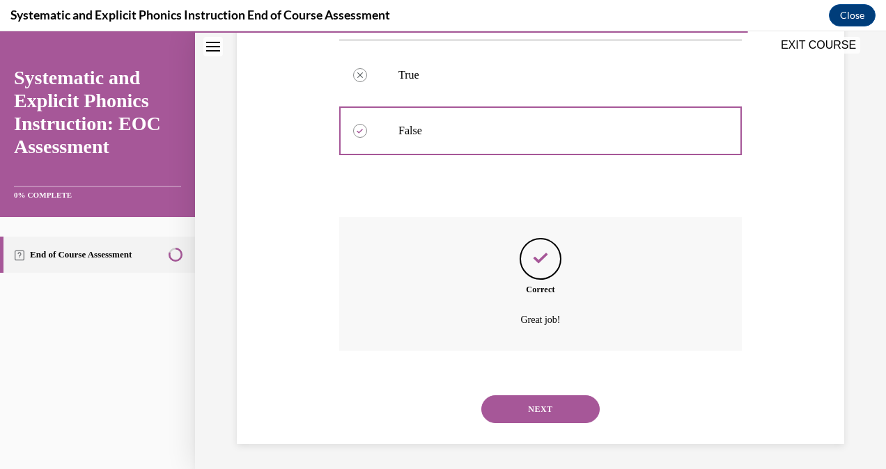
click at [552, 408] on button "NEXT" at bounding box center [540, 410] width 118 height 28
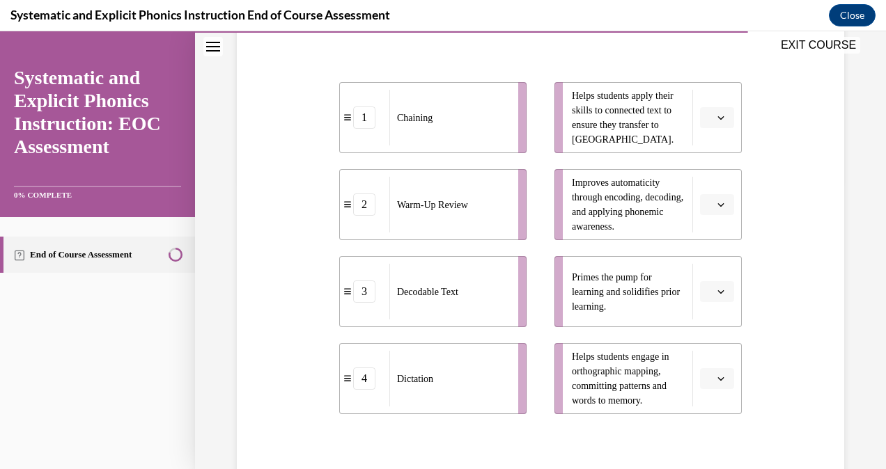
scroll to position [290, 0]
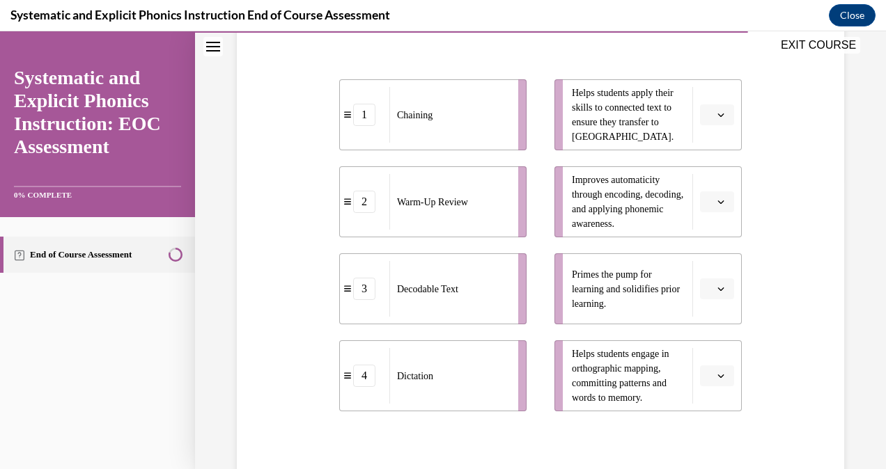
click at [712, 122] on button "button" at bounding box center [717, 114] width 34 height 21
click at [708, 226] on div "3" at bounding box center [706, 229] width 34 height 28
click at [717, 377] on icon "button" at bounding box center [720, 376] width 7 height 7
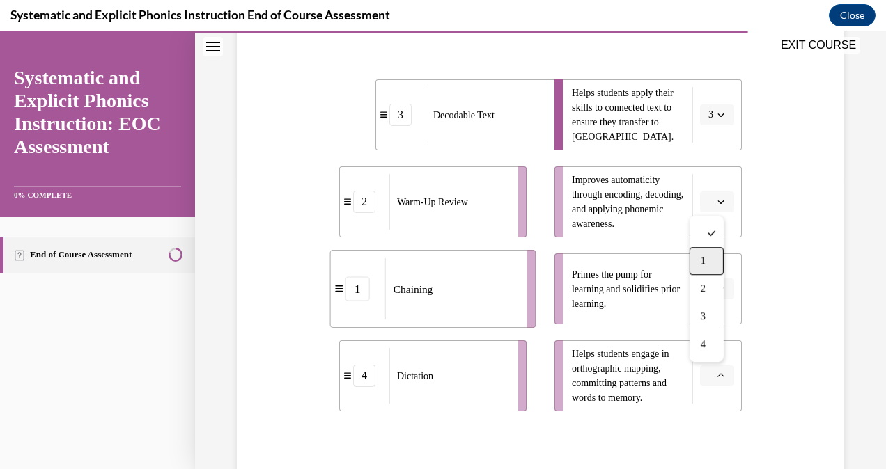
click at [705, 263] on span "1" at bounding box center [703, 261] width 5 height 11
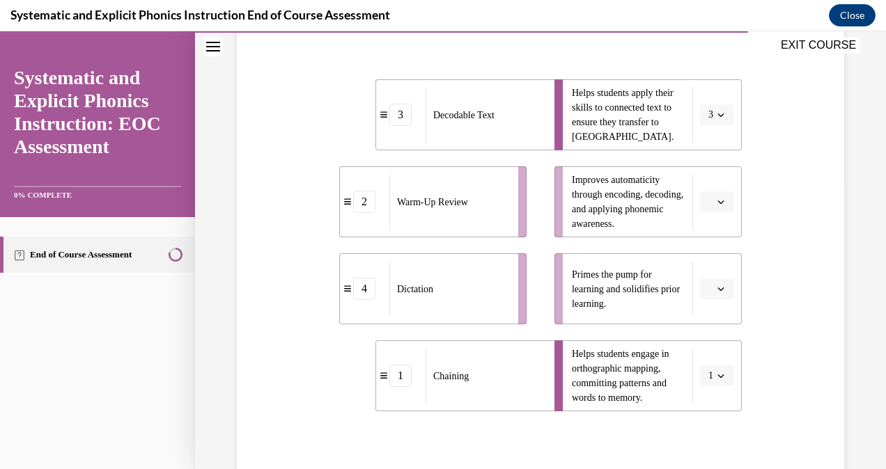
click at [715, 121] on button "3" at bounding box center [717, 114] width 34 height 21
click at [707, 258] on div "4" at bounding box center [704, 257] width 34 height 28
click at [718, 201] on icon "button" at bounding box center [721, 202] width 6 height 3
click at [701, 316] on span "3" at bounding box center [703, 316] width 5 height 11
click at [719, 283] on button "button" at bounding box center [717, 289] width 34 height 21
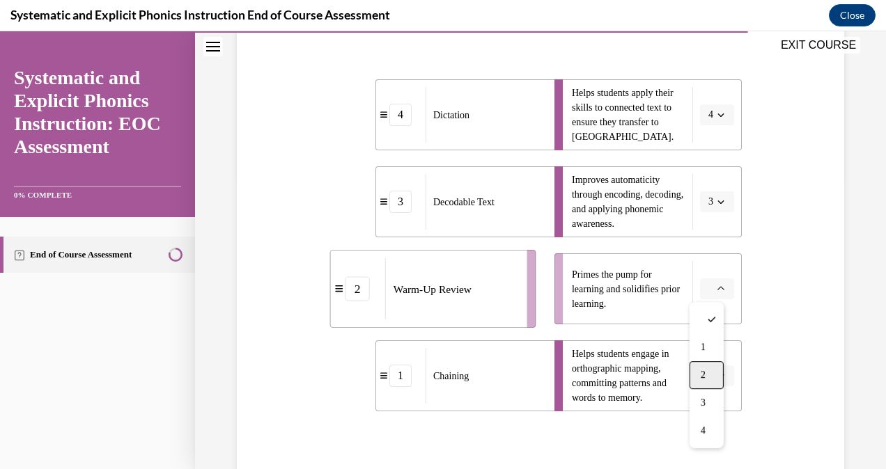
click at [703, 370] on span "2" at bounding box center [703, 375] width 5 height 11
click at [717, 112] on icon "button" at bounding box center [720, 114] width 7 height 7
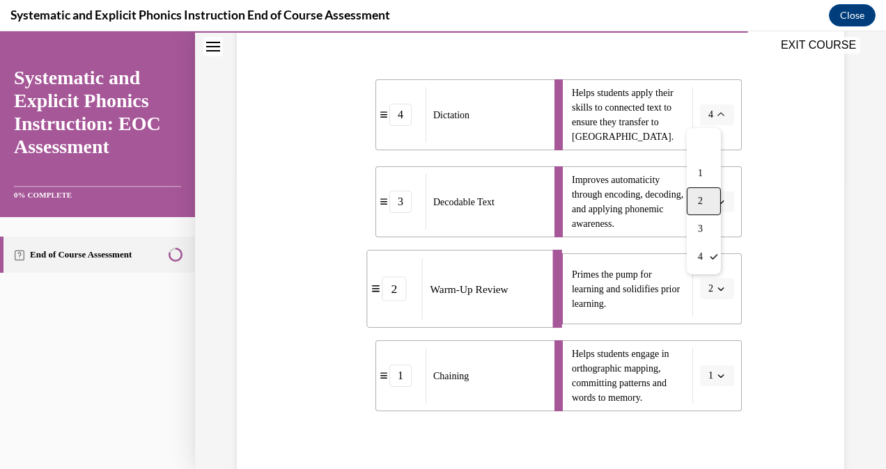
click at [708, 197] on div "2" at bounding box center [704, 201] width 34 height 28
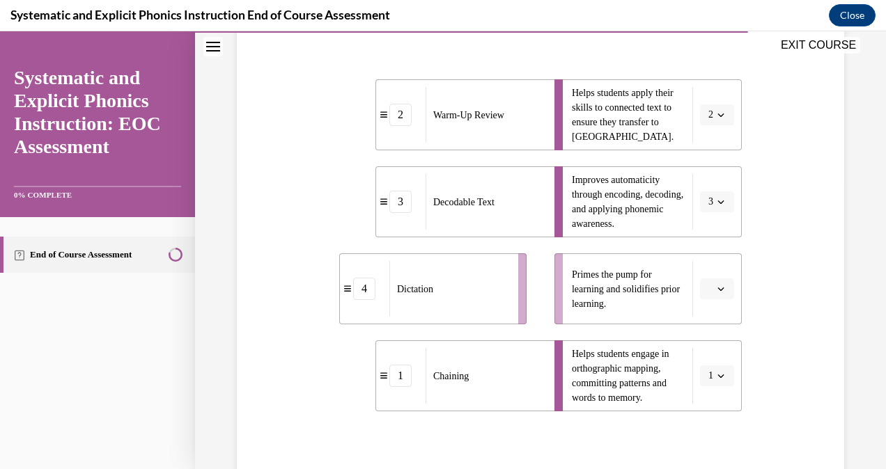
click at [720, 290] on button "button" at bounding box center [717, 289] width 34 height 21
click at [693, 432] on div "4" at bounding box center [706, 431] width 34 height 28
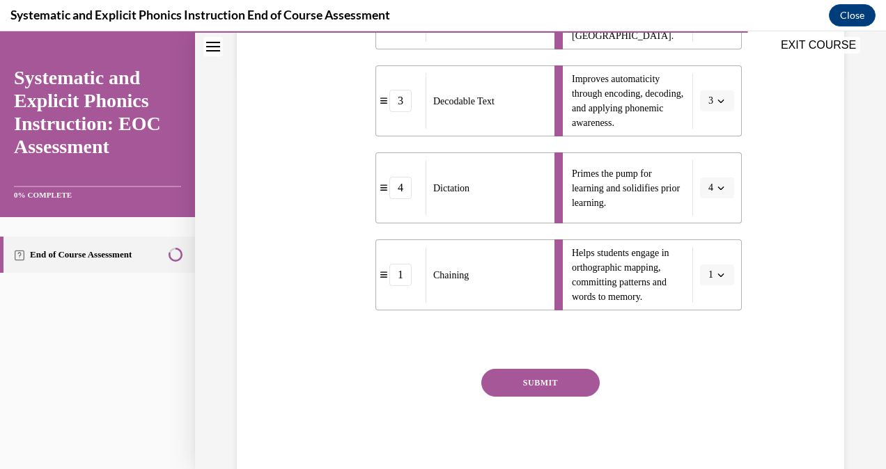
click at [524, 395] on button "SUBMIT" at bounding box center [540, 383] width 118 height 28
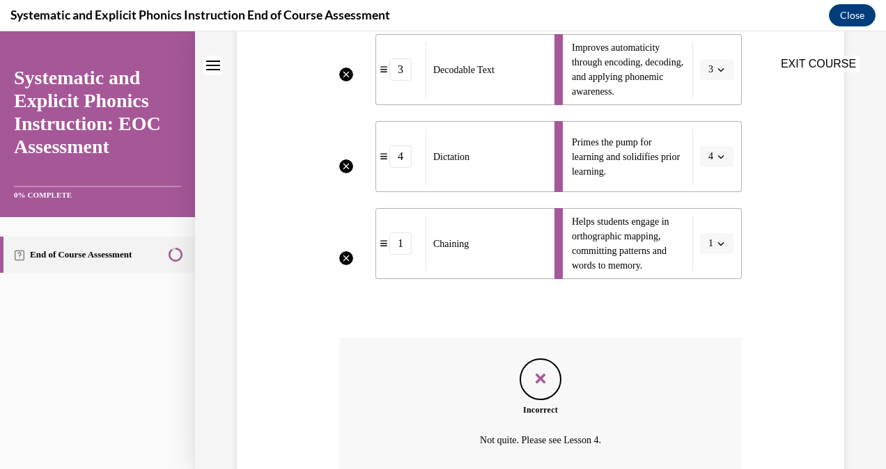
scroll to position [545, 0]
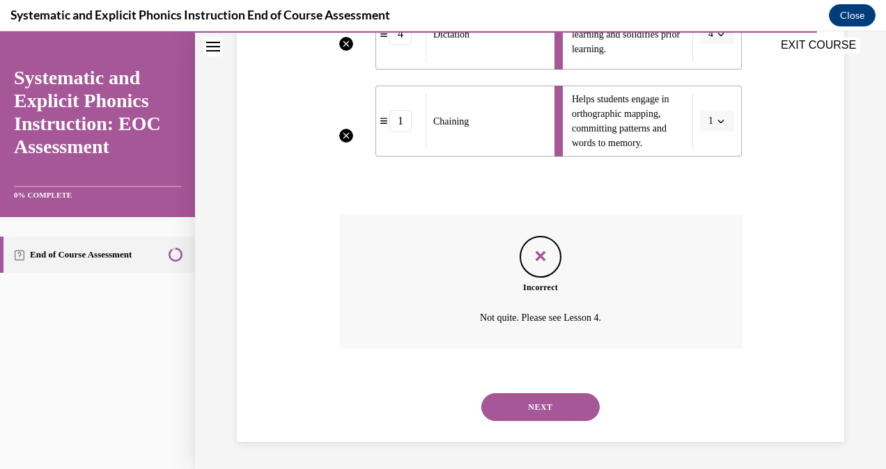
click at [559, 412] on button "NEXT" at bounding box center [540, 407] width 118 height 28
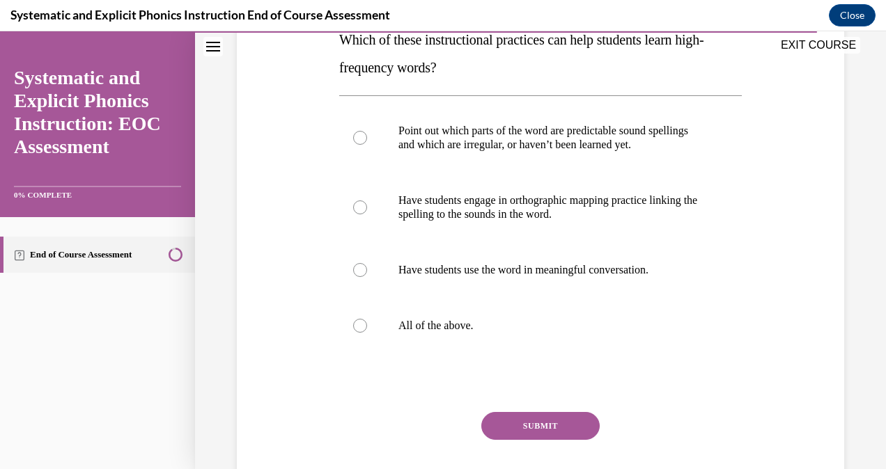
scroll to position [238, 0]
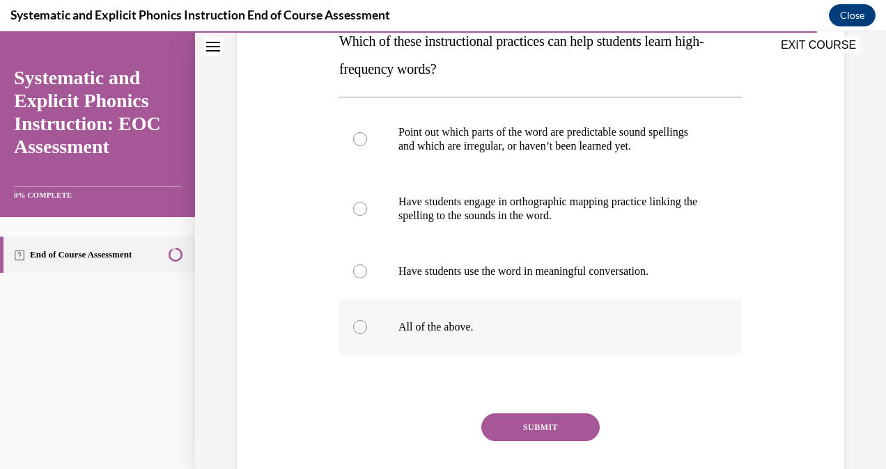
click at [366, 327] on div at bounding box center [540, 327] width 403 height 56
click at [572, 430] on button "SUBMIT" at bounding box center [540, 428] width 118 height 28
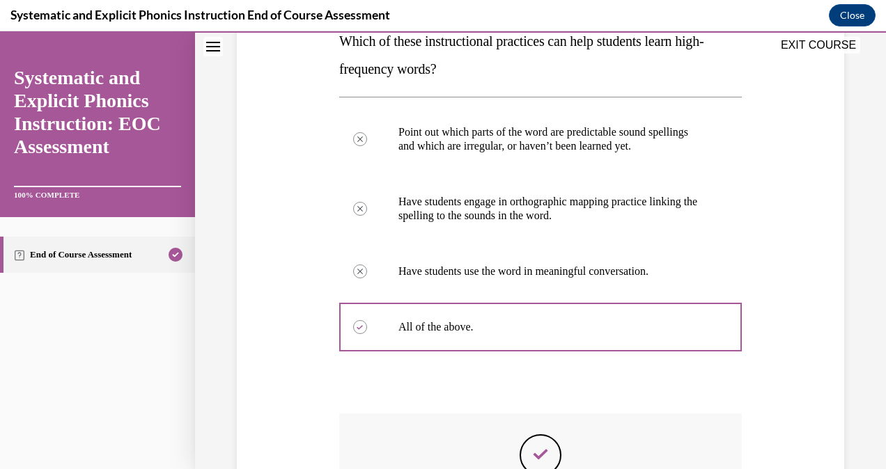
scroll to position [437, 0]
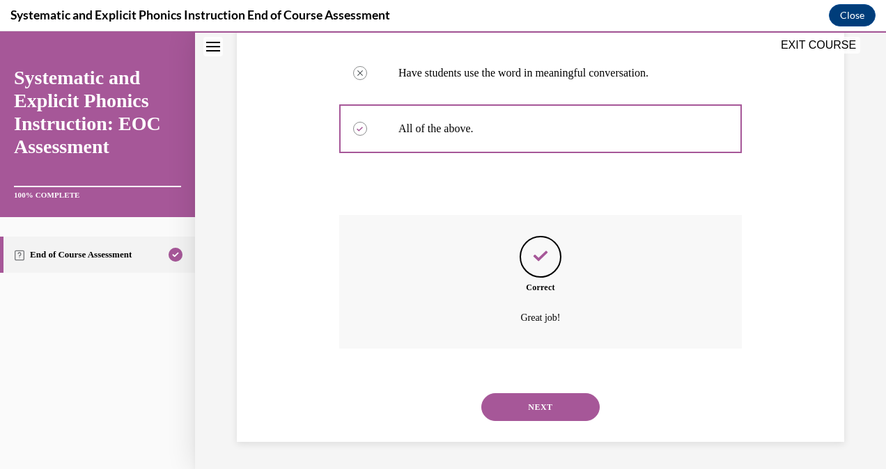
click at [547, 410] on button "NEXT" at bounding box center [540, 407] width 118 height 28
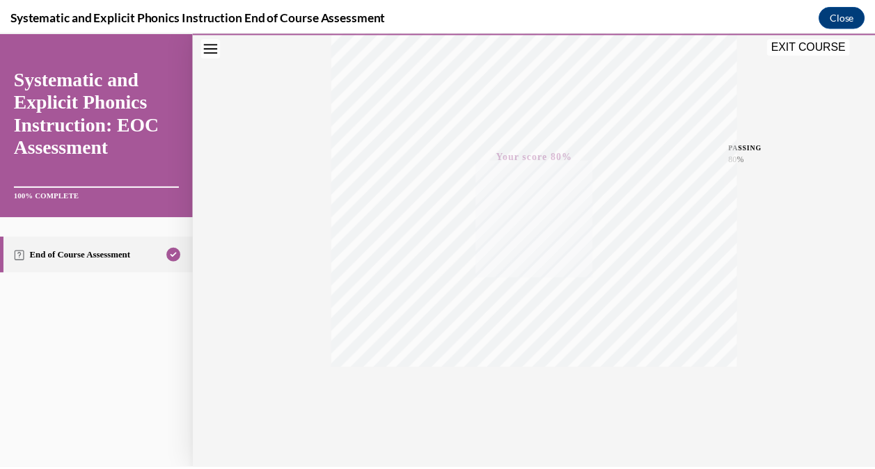
scroll to position [275, 0]
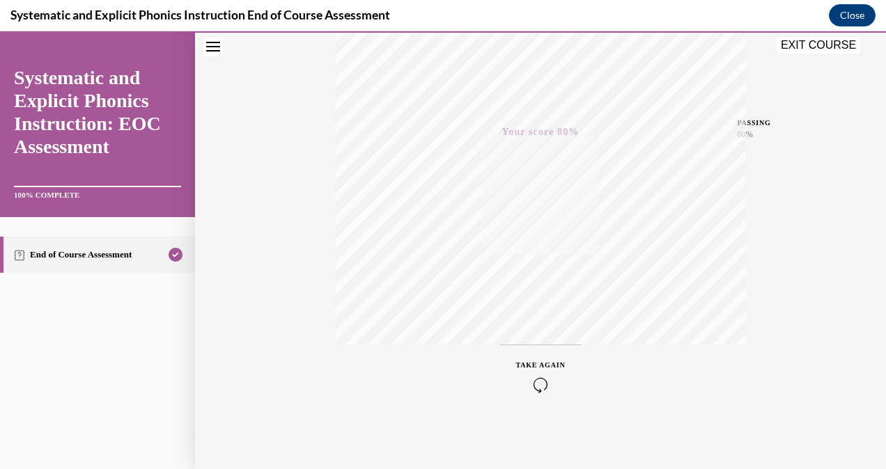
click at [839, 45] on button "EXIT COURSE" at bounding box center [819, 45] width 84 height 17
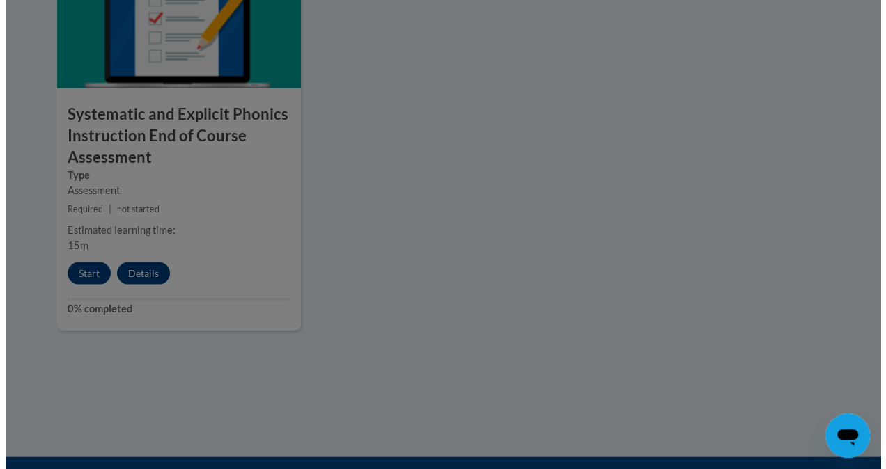
scroll to position [1250, 0]
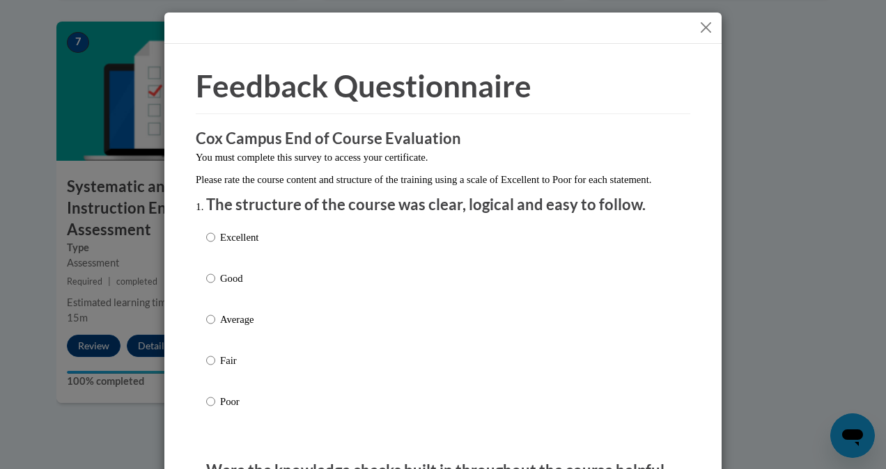
click at [210, 289] on label "Good" at bounding box center [232, 290] width 52 height 38
click at [210, 286] on input "Good" at bounding box center [210, 278] width 9 height 15
radio input "true"
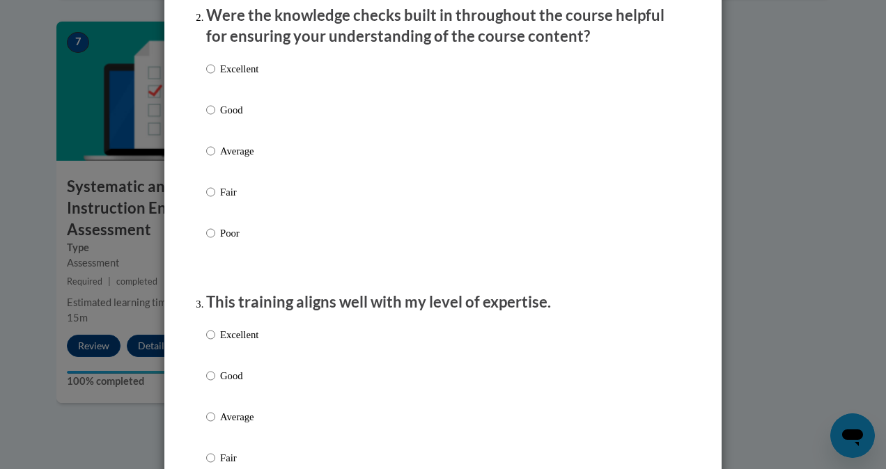
scroll to position [477, 0]
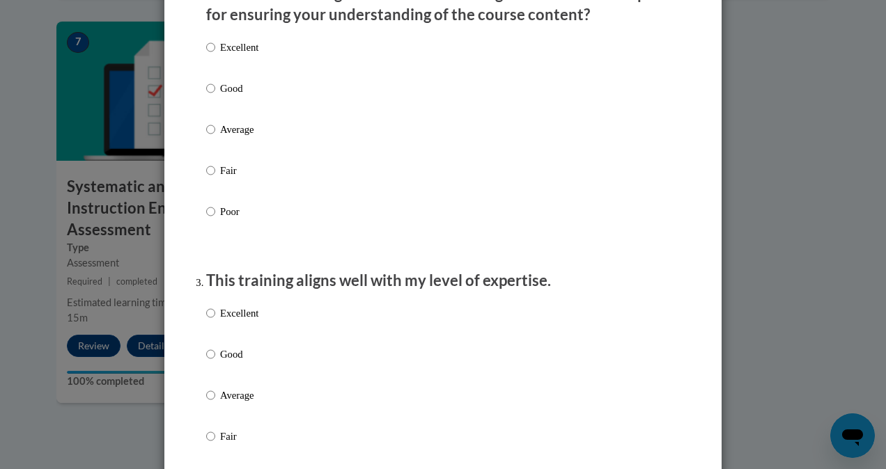
click at [220, 55] on p "Excellent" at bounding box center [239, 47] width 38 height 15
click at [215, 55] on input "Excellent" at bounding box center [210, 47] width 9 height 15
radio input "true"
click at [206, 362] on input "Good" at bounding box center [210, 354] width 9 height 15
radio input "true"
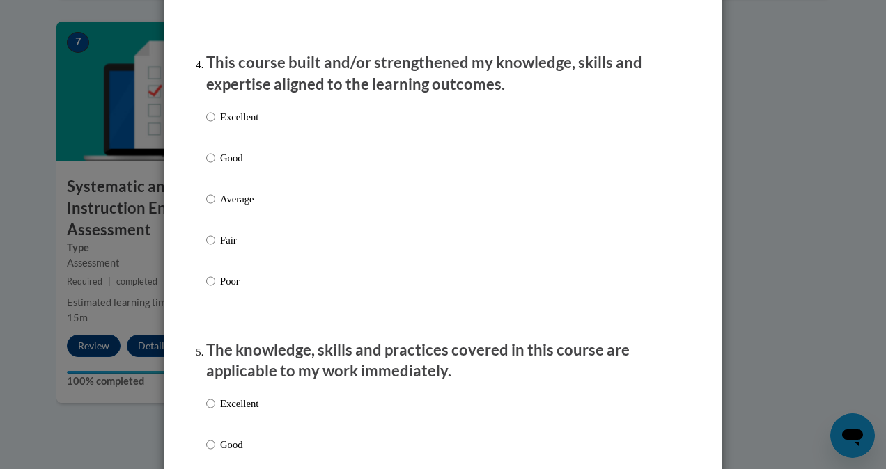
scroll to position [967, 0]
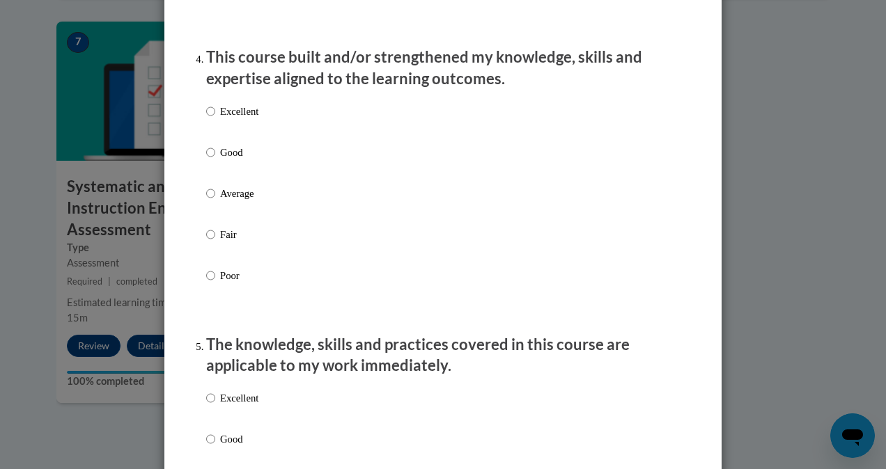
click at [214, 171] on label "Good" at bounding box center [232, 164] width 52 height 38
click at [214, 160] on input "Good" at bounding box center [210, 152] width 9 height 15
radio input "true"
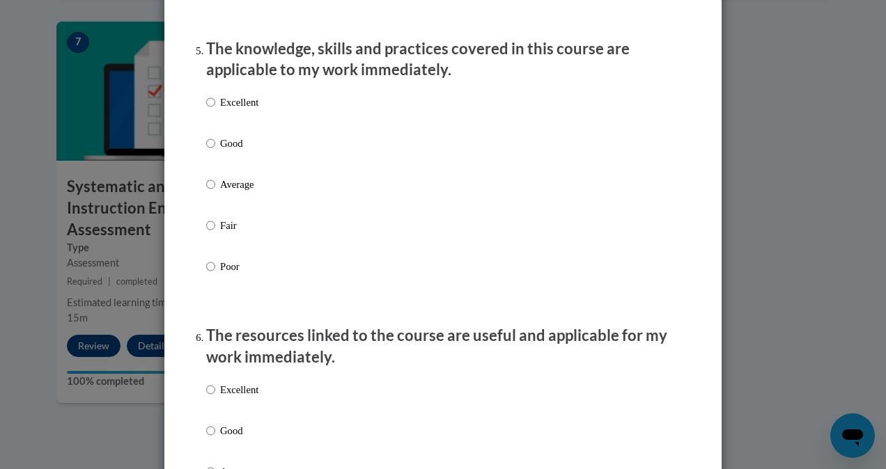
scroll to position [1259, 0]
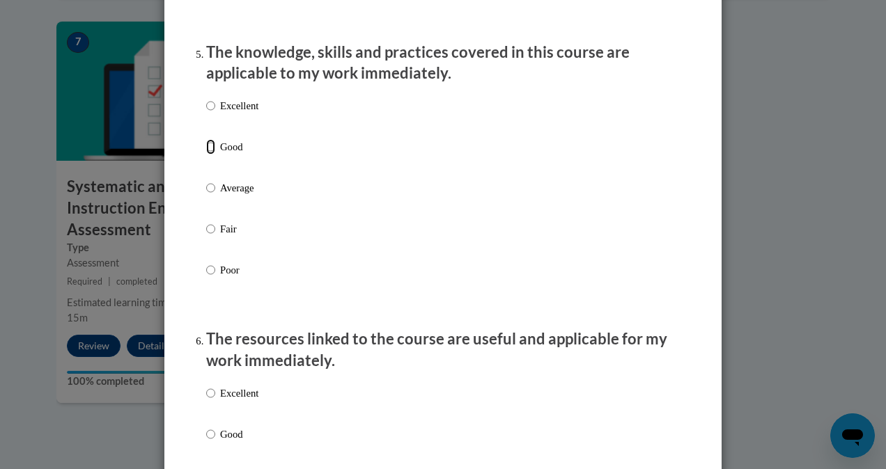
click at [206, 155] on input "Good" at bounding box center [210, 146] width 9 height 15
radio input "true"
click at [206, 442] on input "Good" at bounding box center [210, 434] width 9 height 15
radio input "true"
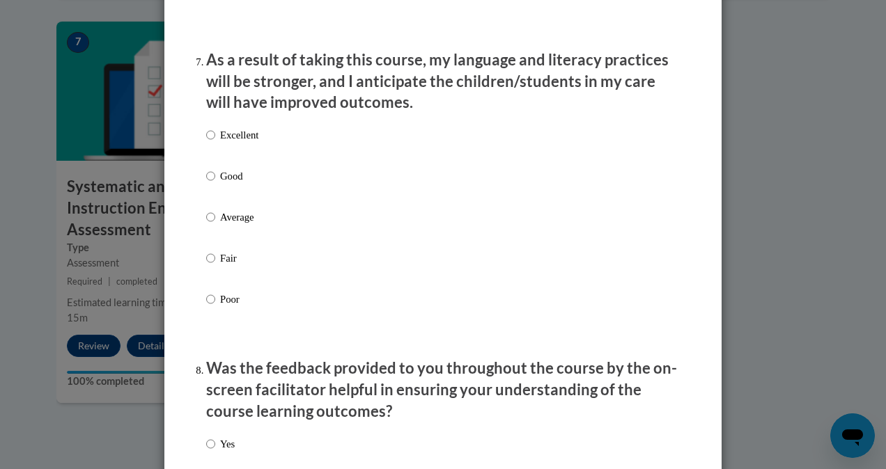
scroll to position [1832, 0]
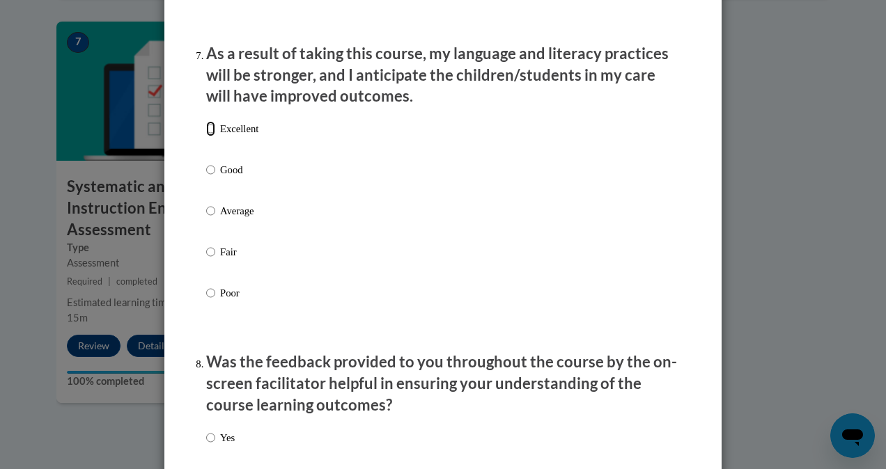
click at [206, 137] on input "Excellent" at bounding box center [210, 128] width 9 height 15
radio input "true"
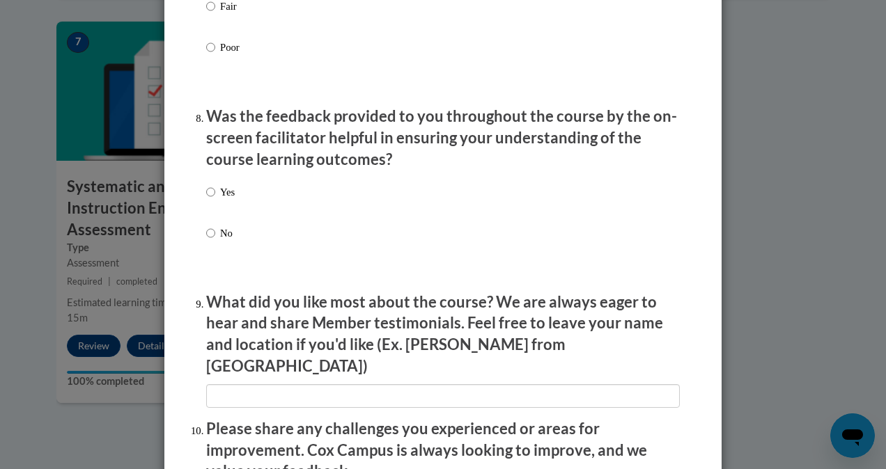
scroll to position [2088, 0]
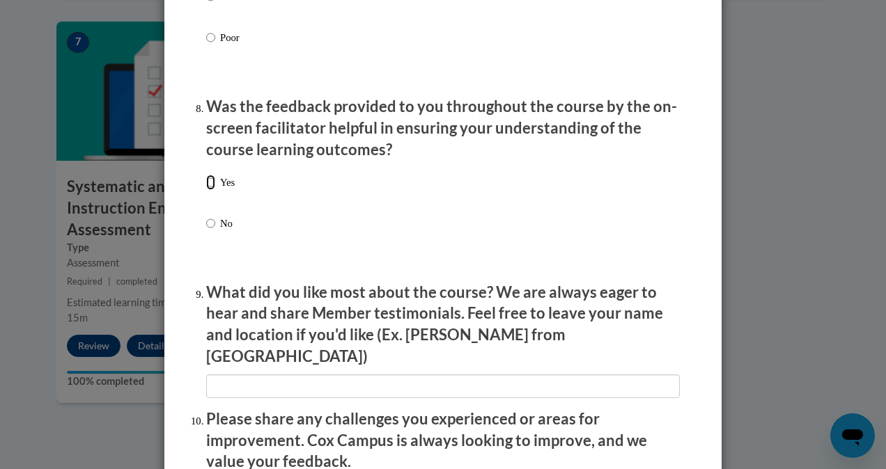
click at [208, 190] on input "Yes" at bounding box center [210, 182] width 9 height 15
radio input "true"
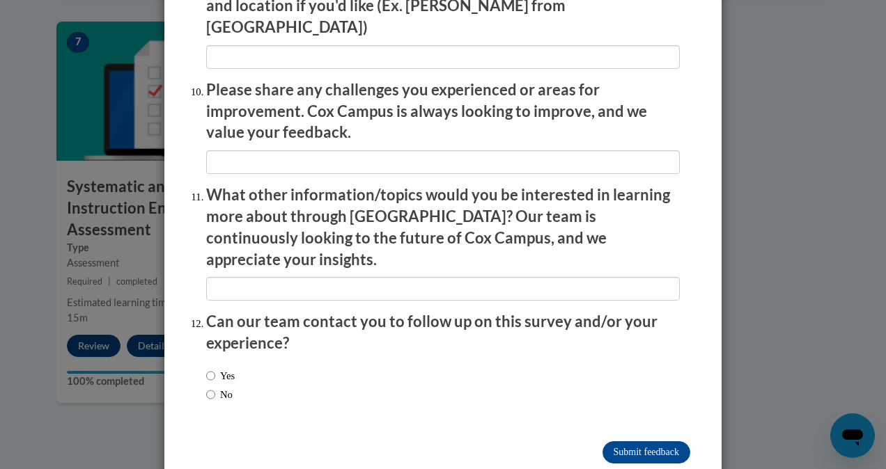
scroll to position [2426, 0]
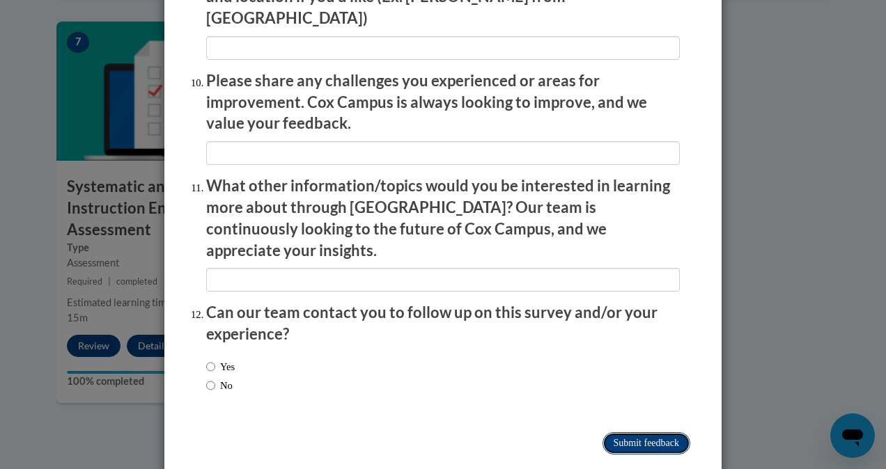
click at [648, 432] on input "Submit feedback" at bounding box center [646, 443] width 88 height 22
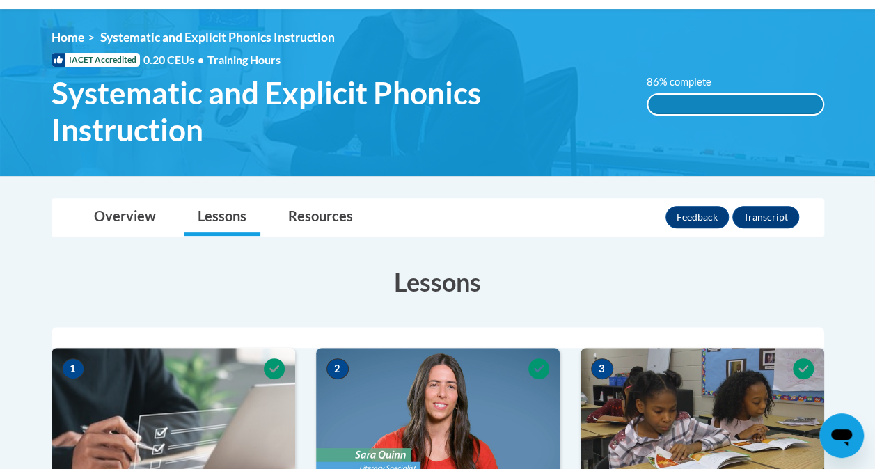
scroll to position [171, 0]
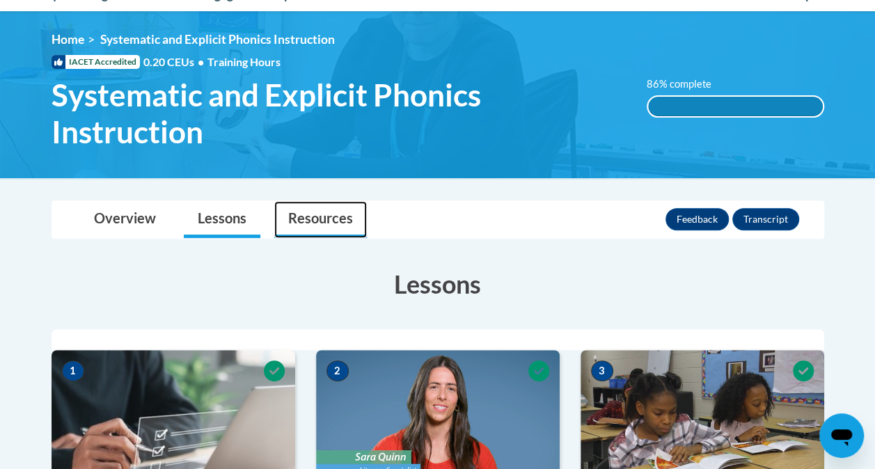
click at [313, 208] on link "Resources" at bounding box center [320, 219] width 93 height 37
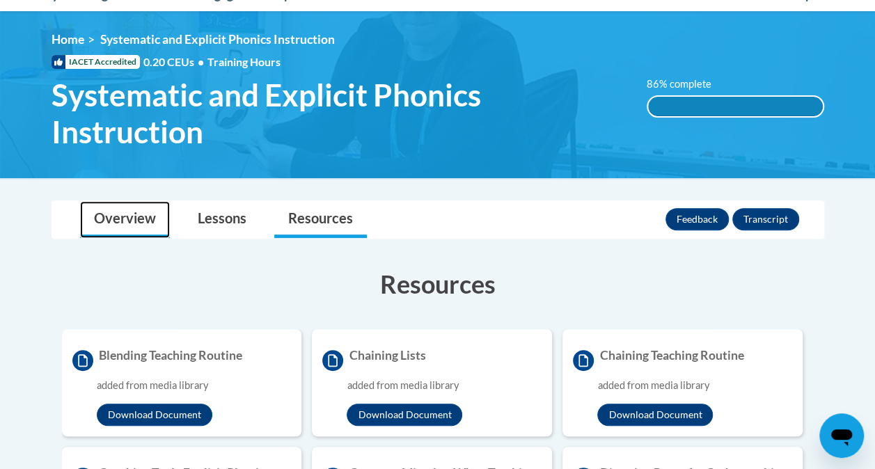
click at [135, 219] on link "Overview" at bounding box center [125, 219] width 90 height 37
